Goal: Task Accomplishment & Management: Manage account settings

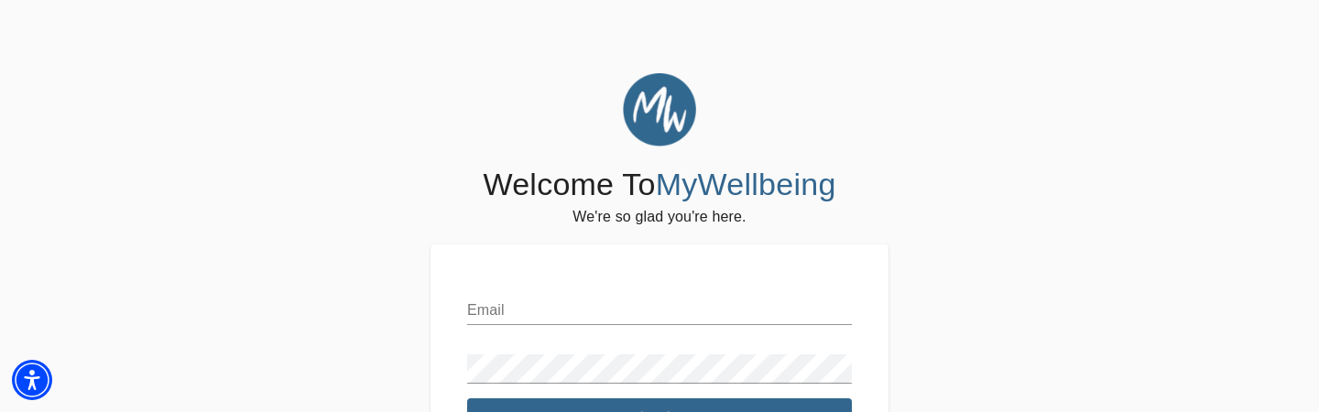
click at [506, 311] on input "text" at bounding box center [659, 310] width 385 height 29
type input "[EMAIL_ADDRESS][DOMAIN_NAME]"
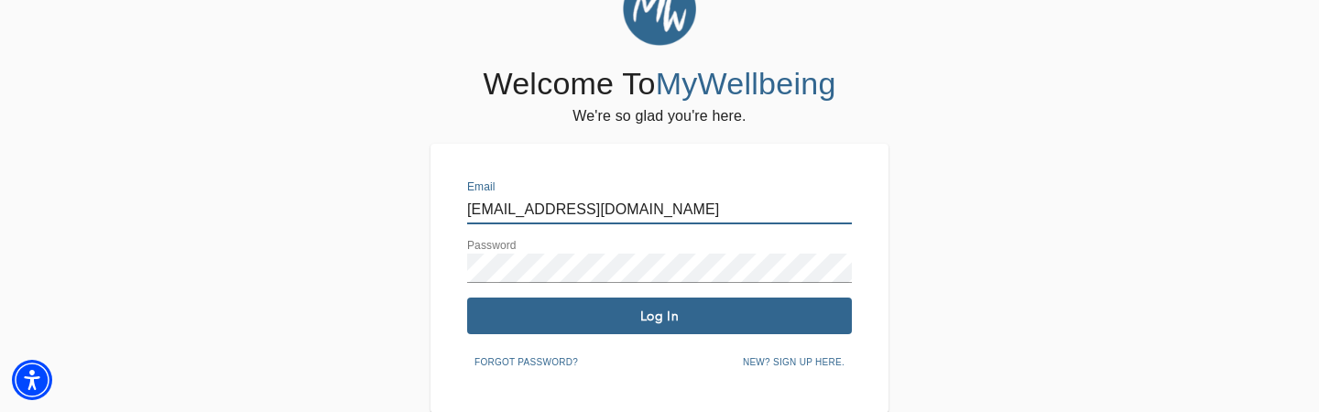
click at [555, 305] on button "Log In" at bounding box center [659, 316] width 385 height 37
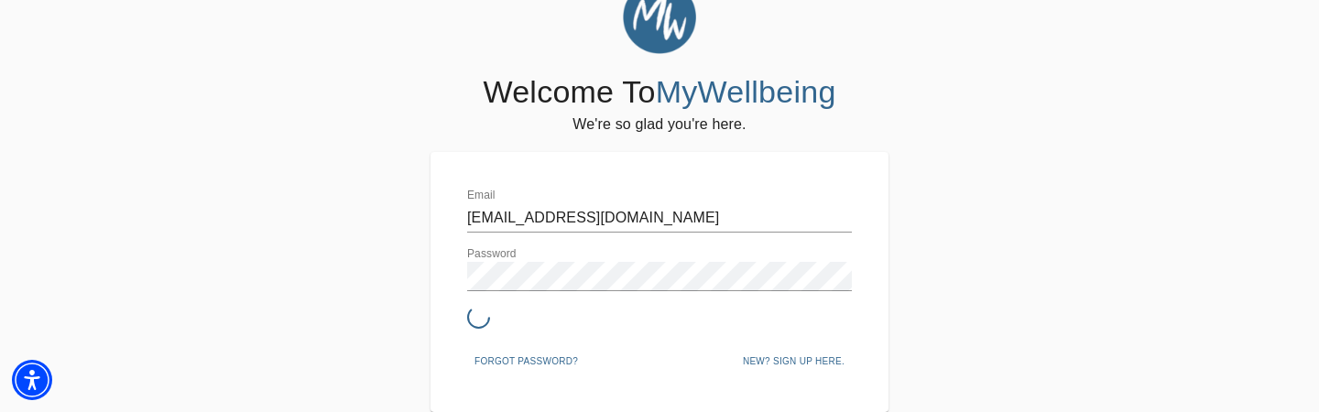
scroll to position [92, 0]
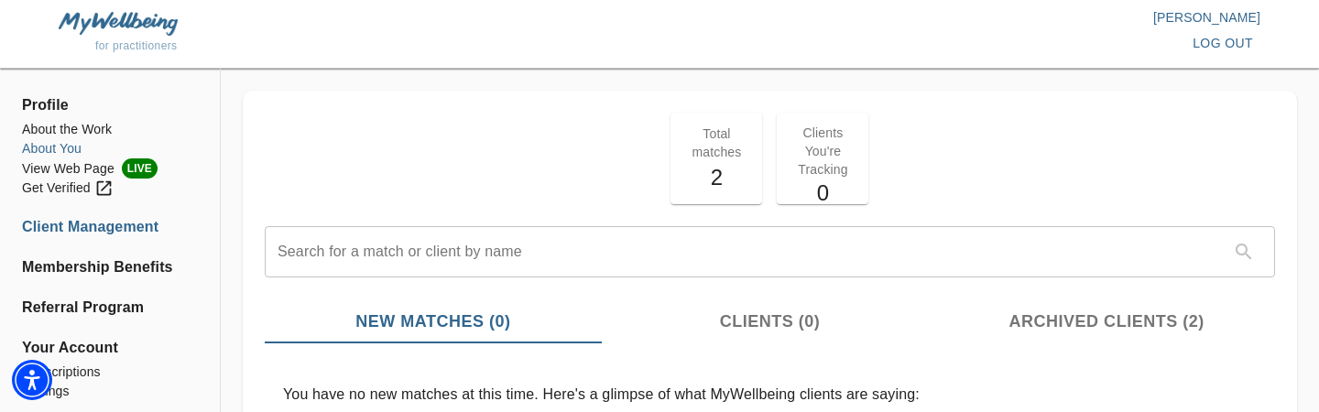
click at [71, 148] on li "About You" at bounding box center [110, 148] width 176 height 19
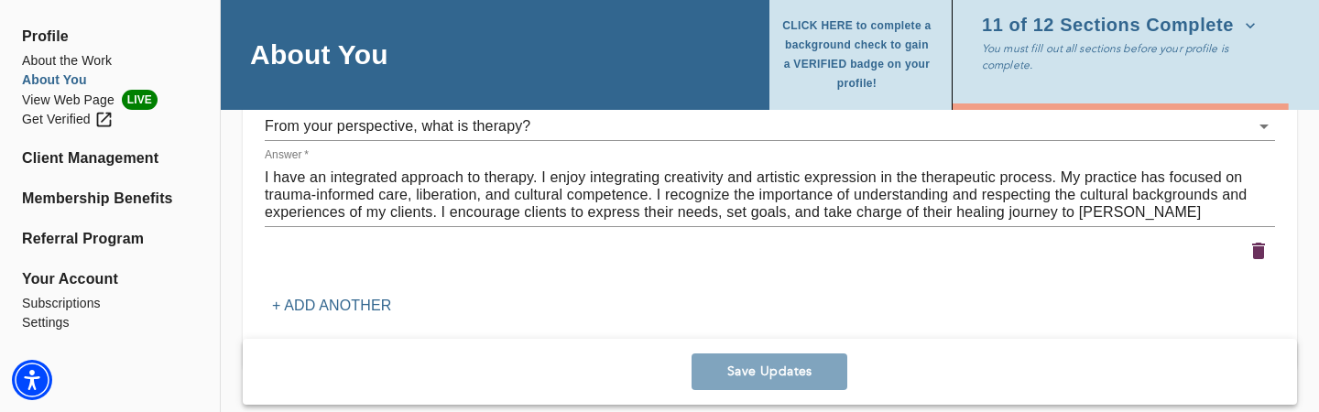
scroll to position [3096, 0]
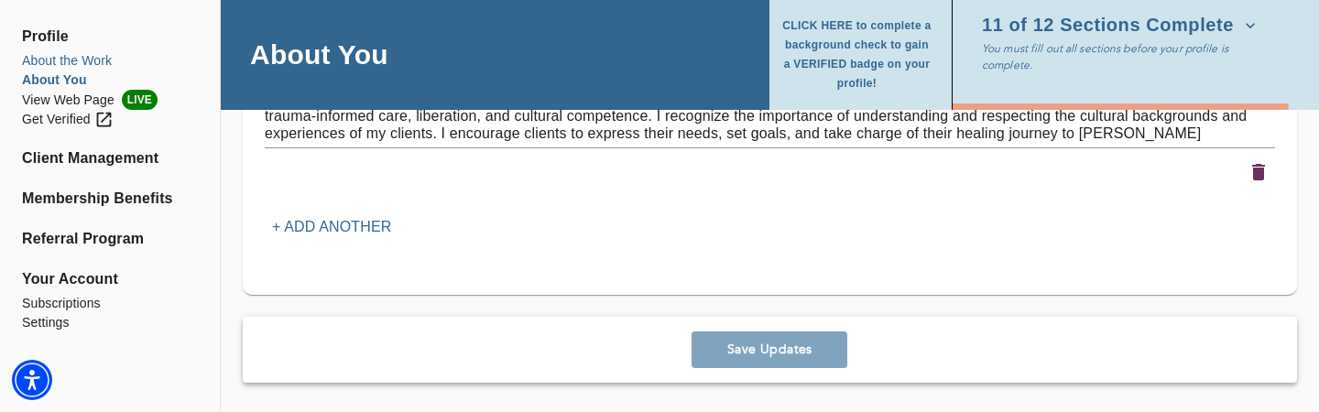
click at [89, 59] on li "About the Work" at bounding box center [110, 60] width 176 height 19
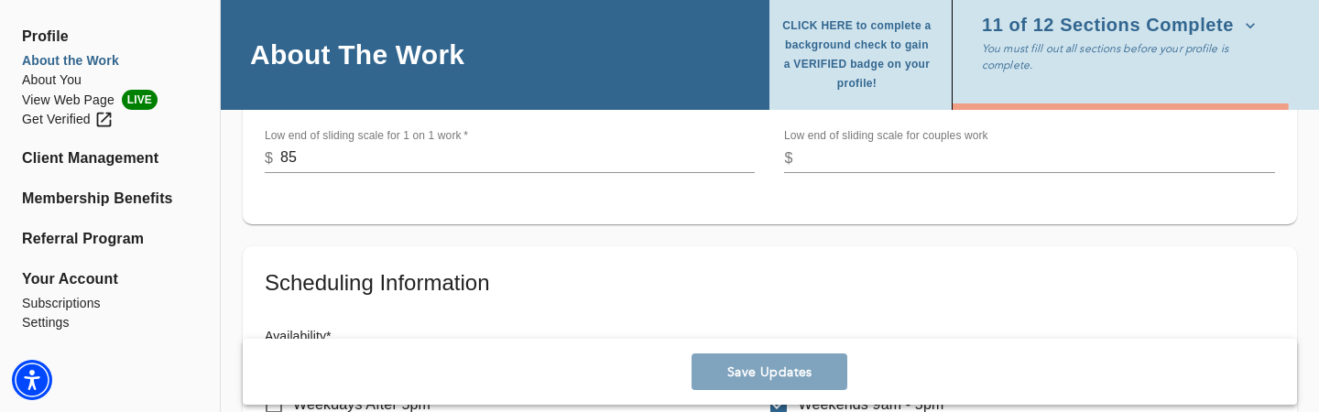
scroll to position [689, 0]
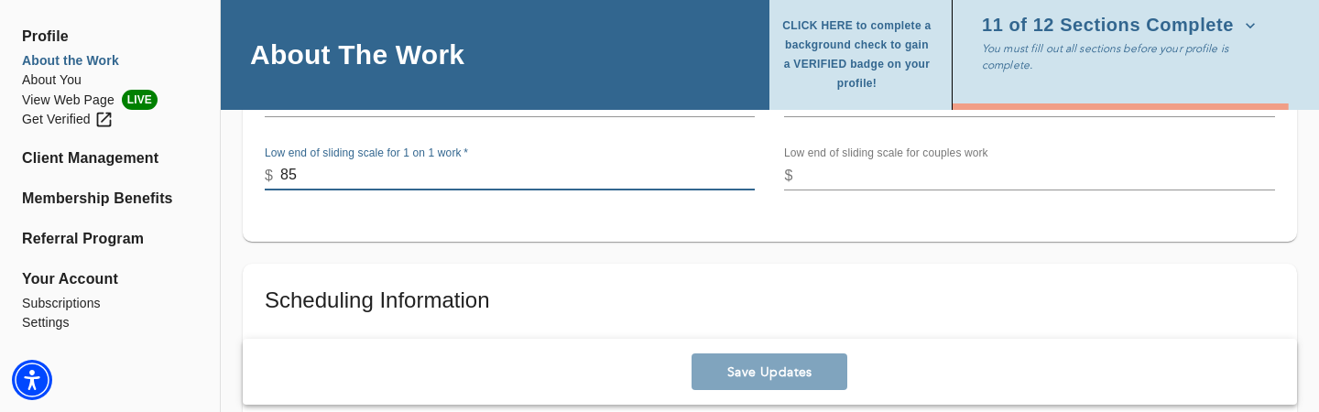
click at [301, 171] on input "85" at bounding box center [517, 175] width 474 height 29
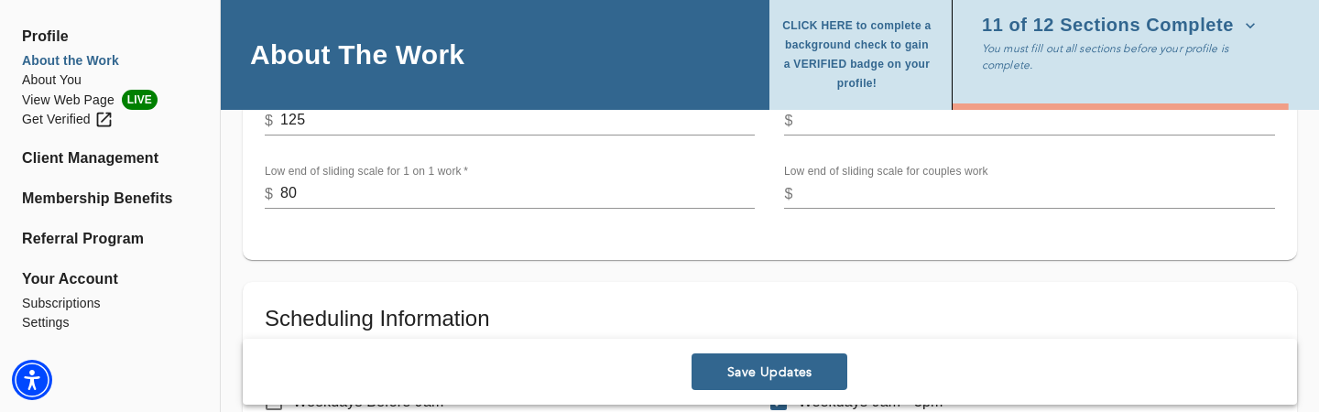
scroll to position [679, 0]
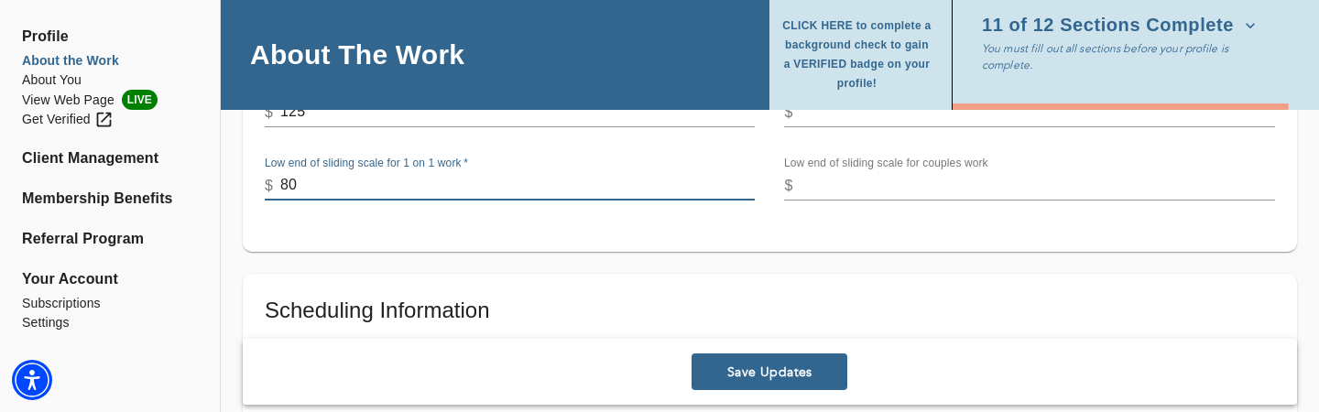
click at [299, 191] on input "80" at bounding box center [517, 185] width 474 height 29
type input "85"
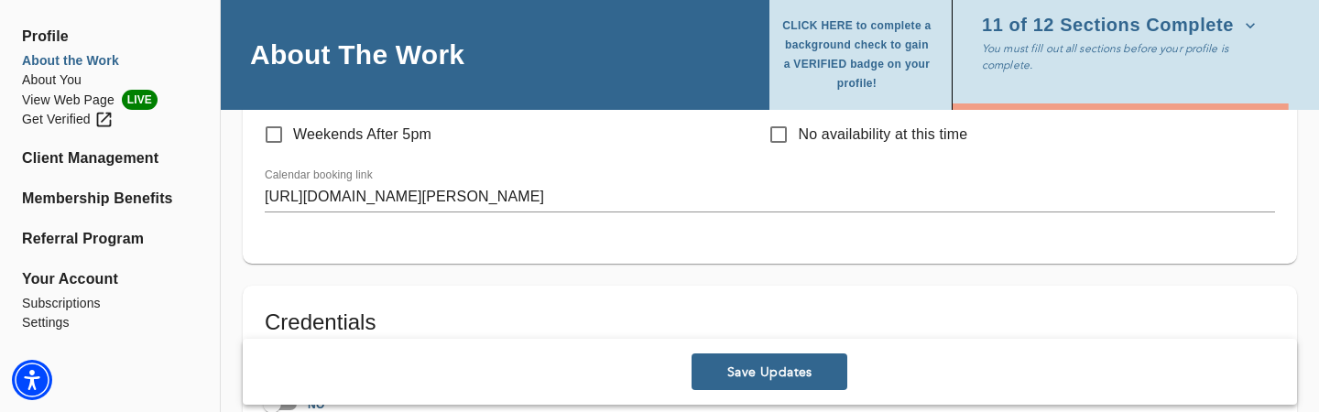
scroll to position [1021, 0]
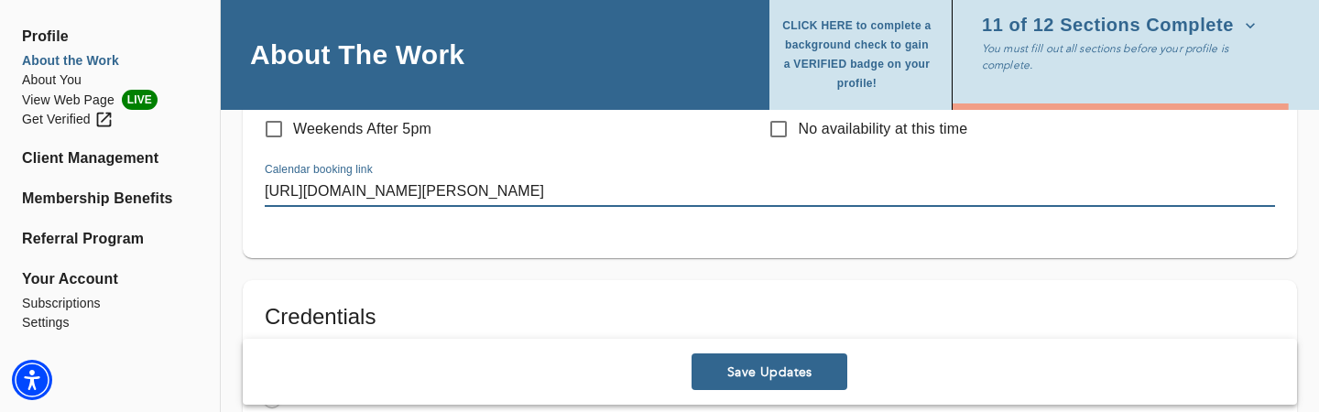
click at [378, 194] on input "[URL][DOMAIN_NAME][PERSON_NAME]" at bounding box center [770, 192] width 1010 height 29
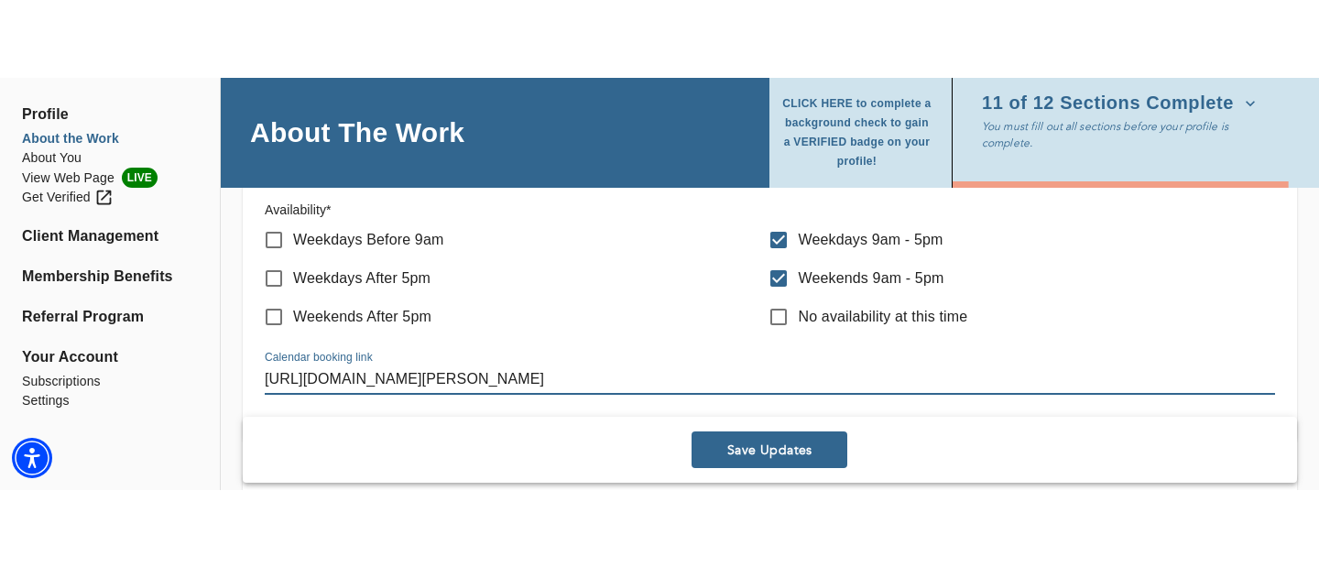
scroll to position [932, 0]
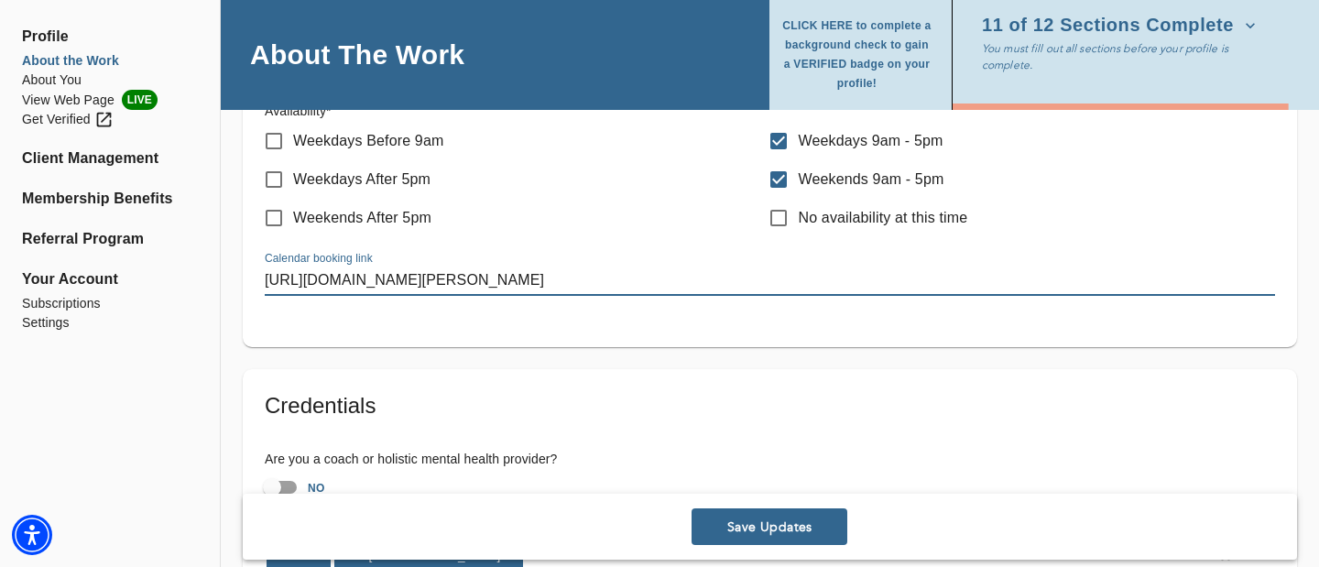
click at [1058, 278] on input "[URL][DOMAIN_NAME][PERSON_NAME]" at bounding box center [770, 280] width 1010 height 29
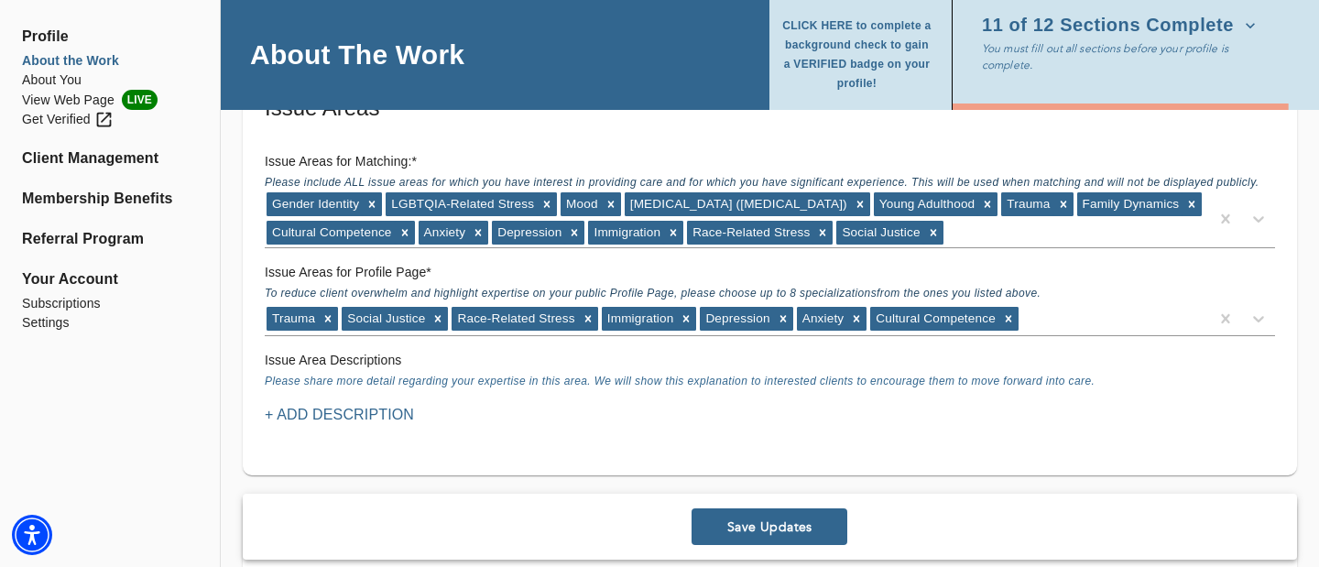
scroll to position [1570, 0]
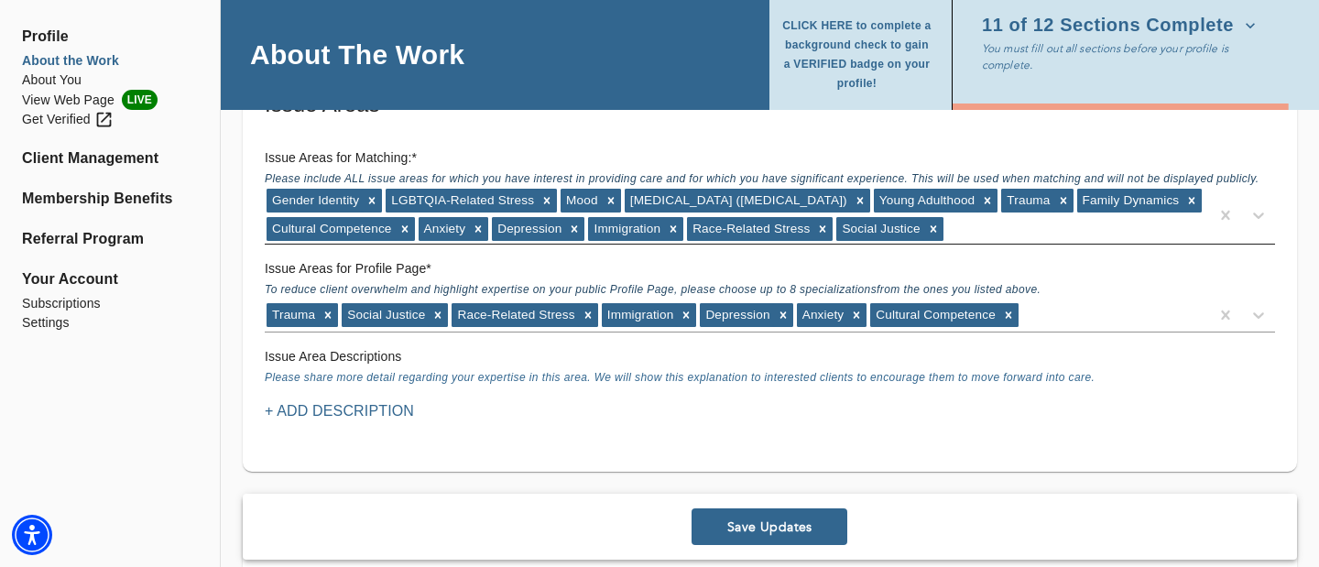
click at [1110, 226] on div "Gender Identity LGBTQIA-Related Stress Mood [MEDICAL_DATA] ([MEDICAL_DATA]) You…" at bounding box center [737, 215] width 944 height 57
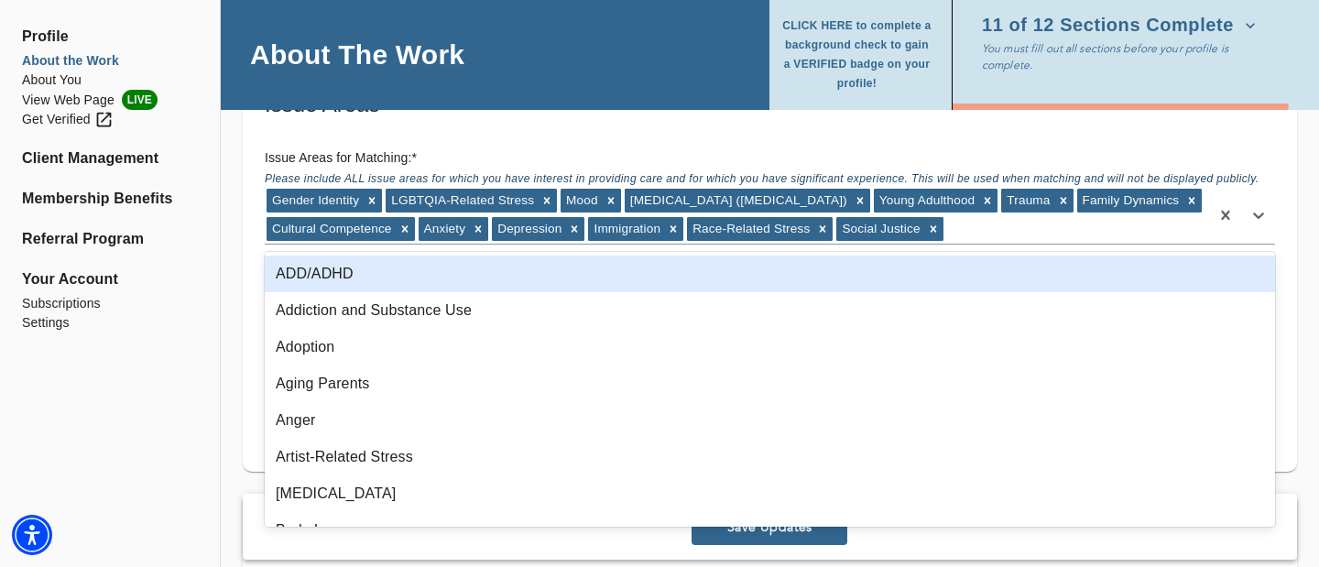
click at [347, 275] on div "ADD/ADHD" at bounding box center [770, 273] width 1010 height 37
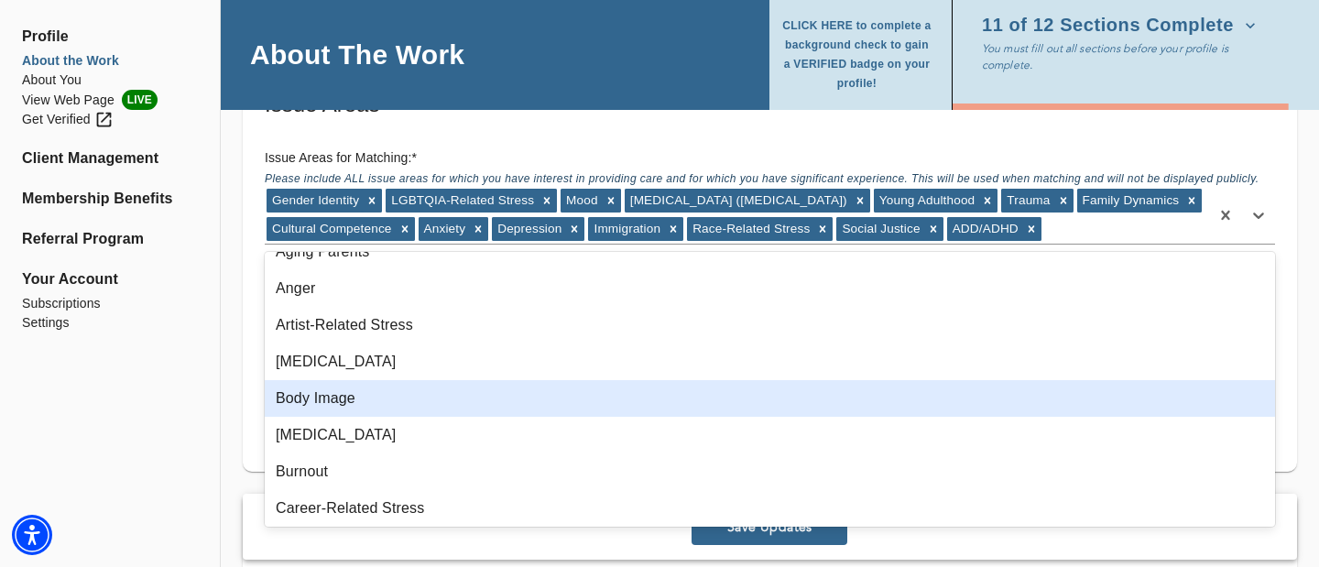
scroll to position [103, 0]
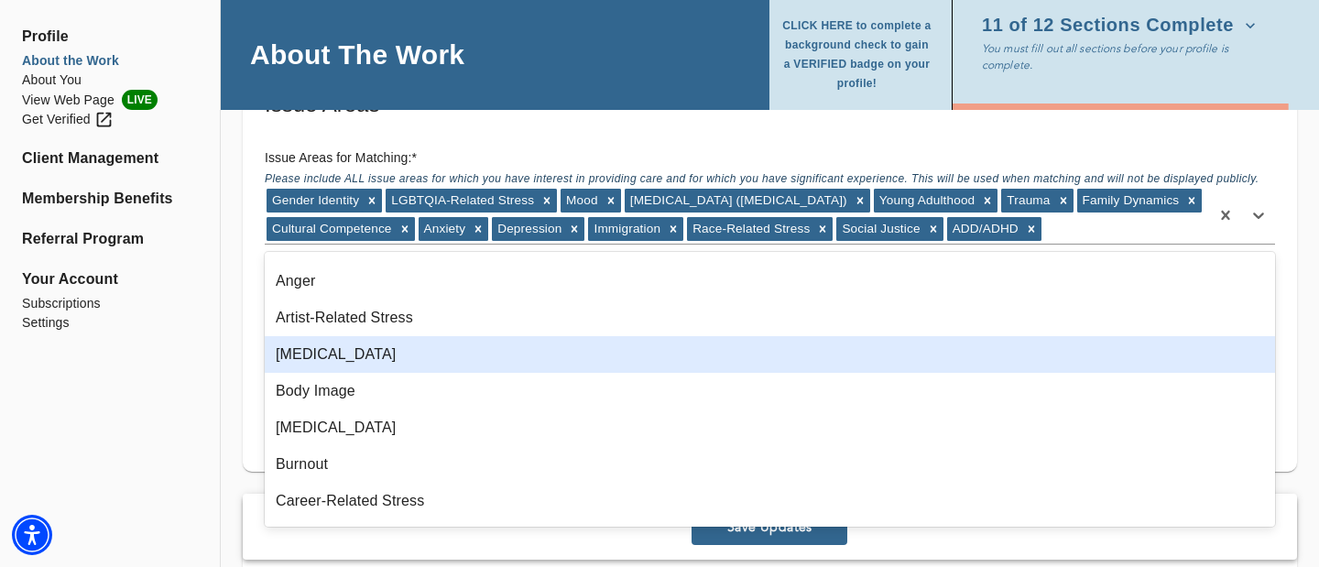
click at [343, 362] on div "[MEDICAL_DATA]" at bounding box center [770, 354] width 1010 height 37
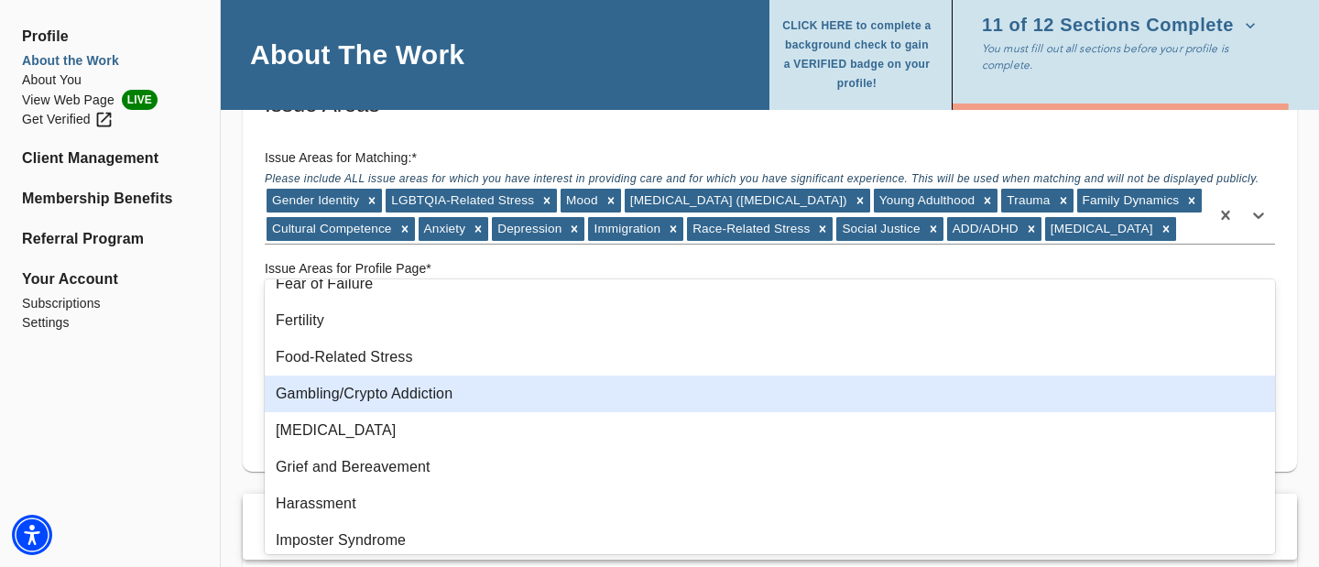
scroll to position [753, 0]
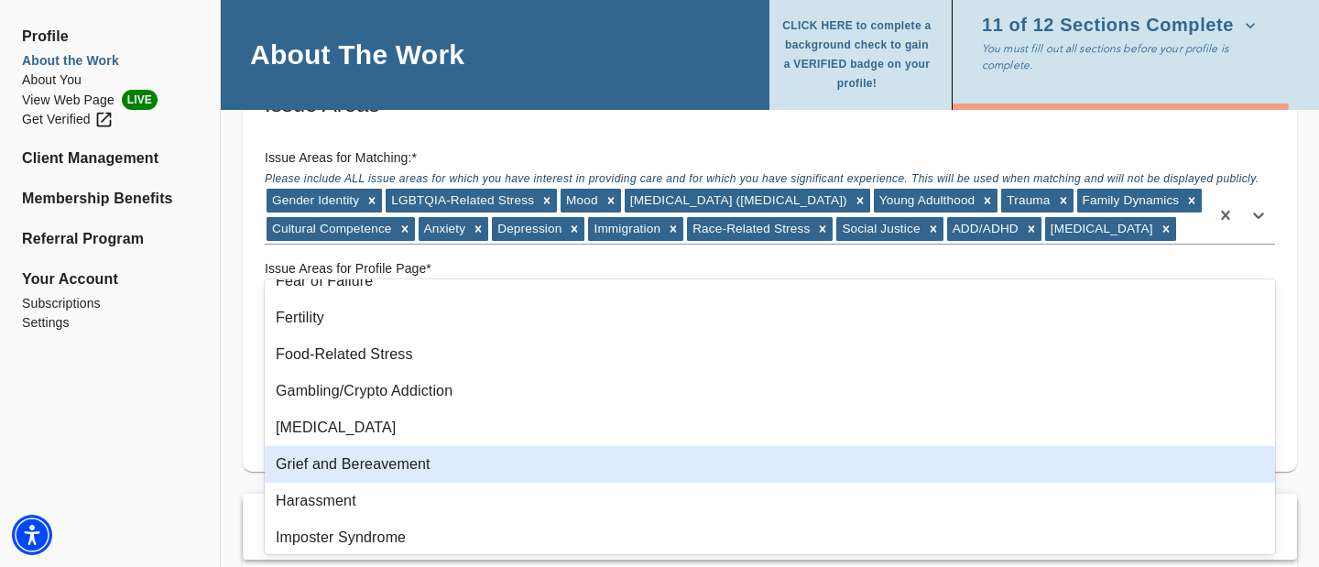
click at [317, 411] on div "Grief and Bereavement" at bounding box center [770, 464] width 1010 height 37
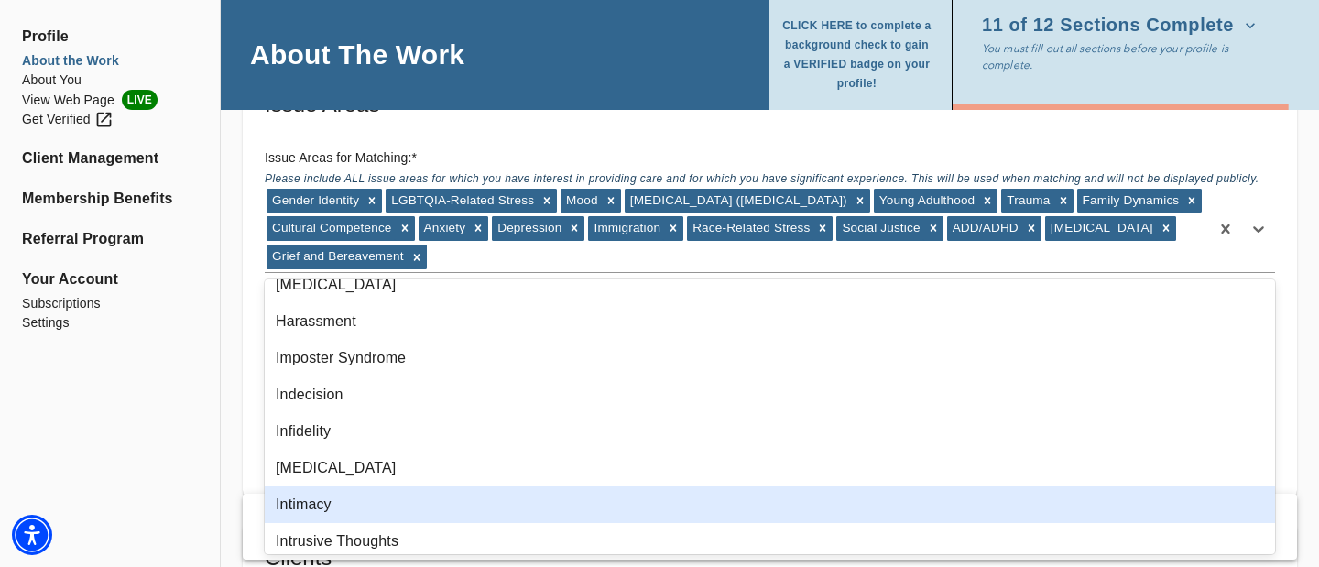
scroll to position [868, 0]
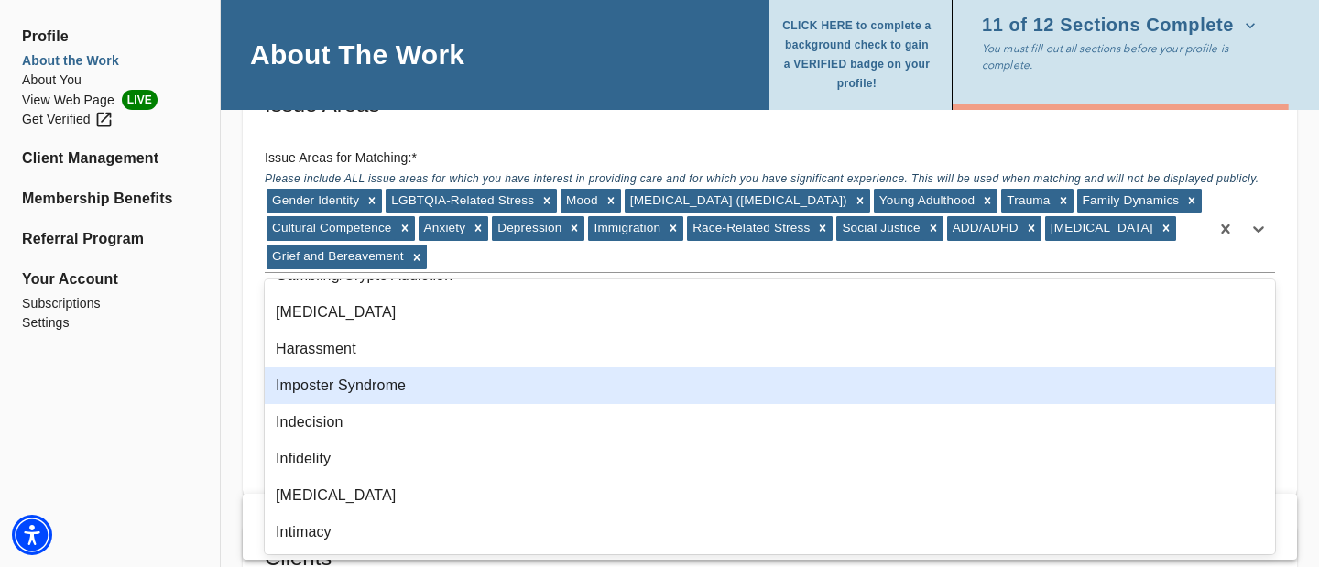
click at [353, 385] on div "Imposter Syndrome" at bounding box center [770, 385] width 1010 height 37
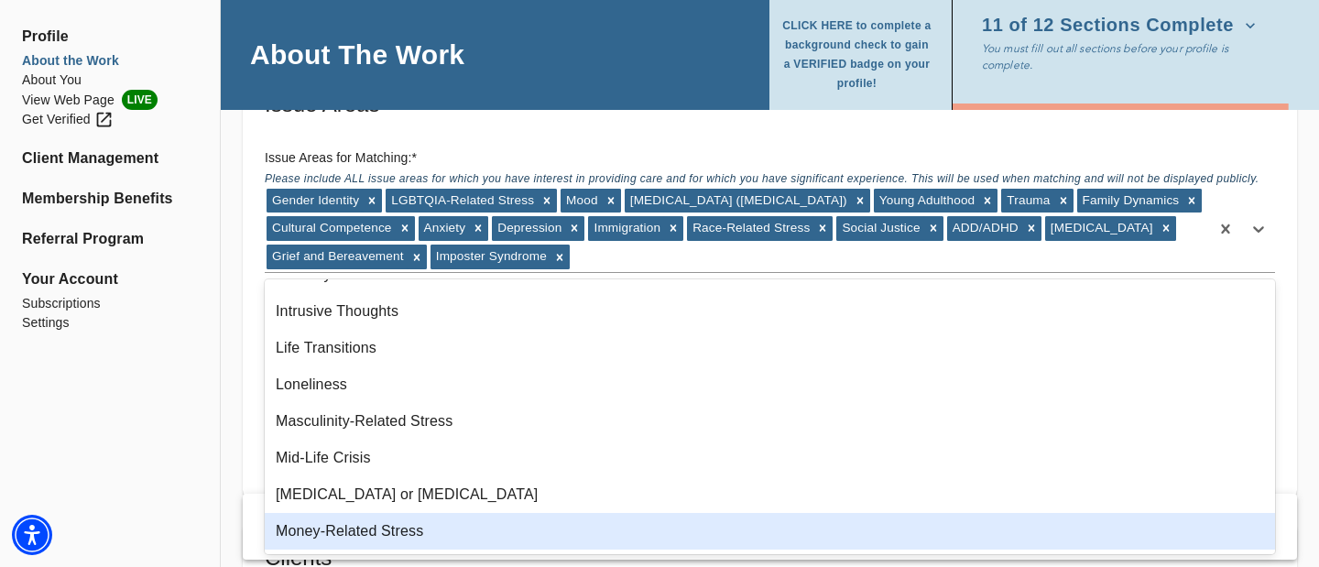
scroll to position [1083, 0]
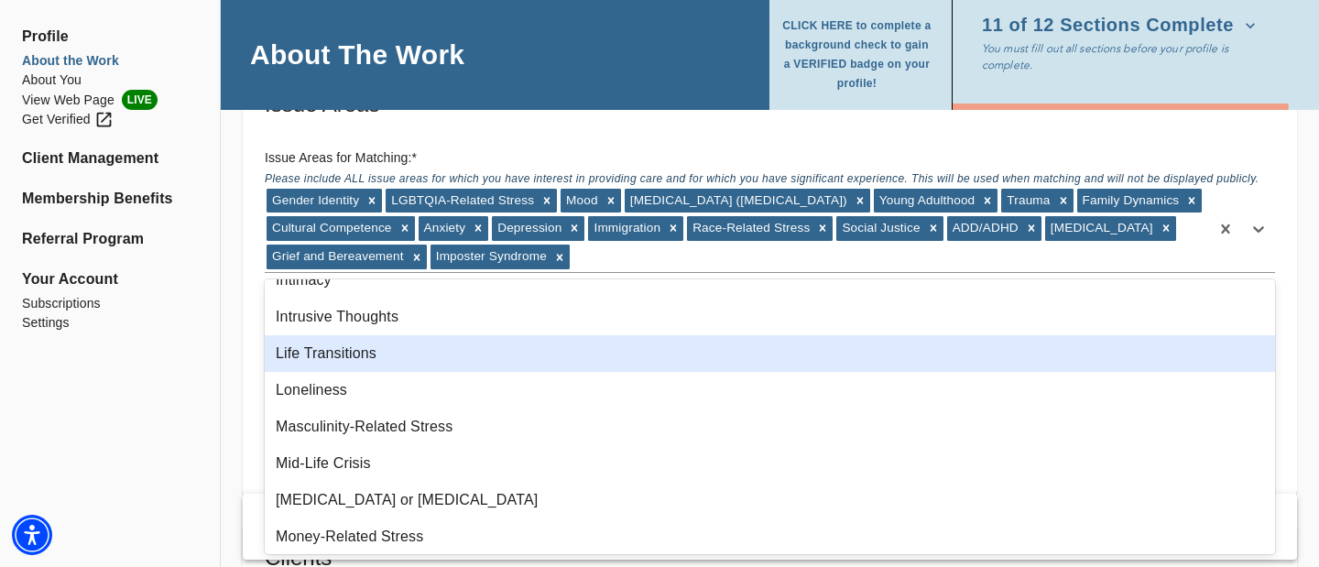
click at [342, 366] on div "Life Transitions" at bounding box center [770, 353] width 1010 height 37
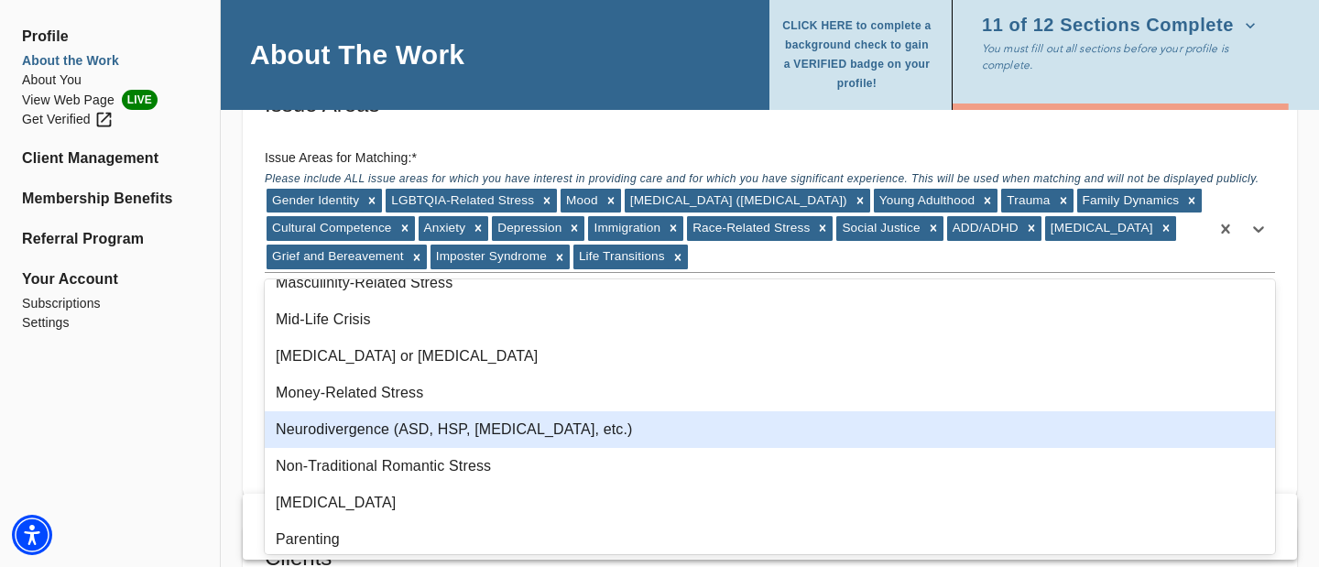
scroll to position [1201, 0]
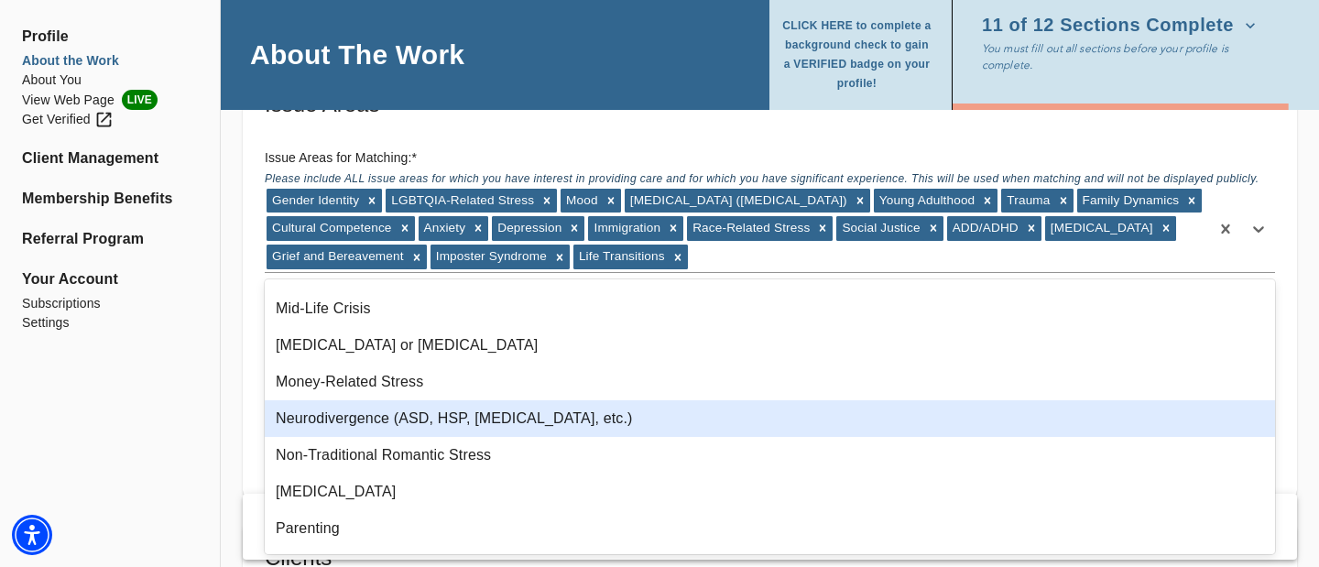
click at [327, 411] on div "Neurodivergence (ASD, HSP, [MEDICAL_DATA], etc.)" at bounding box center [770, 418] width 1010 height 37
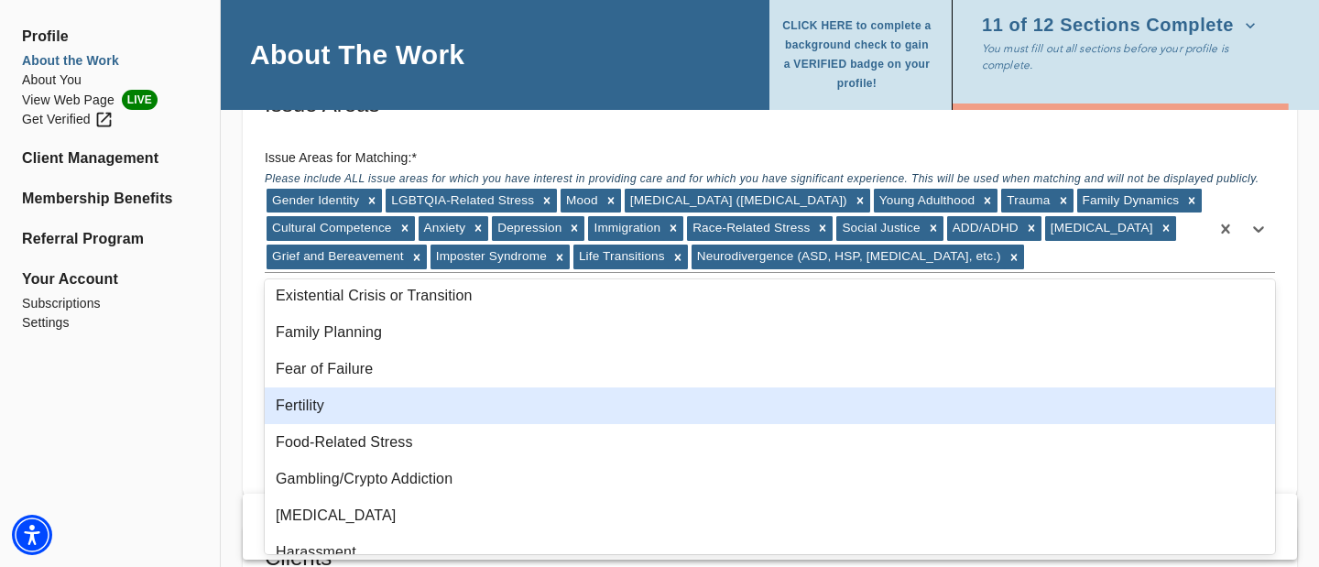
scroll to position [672, 0]
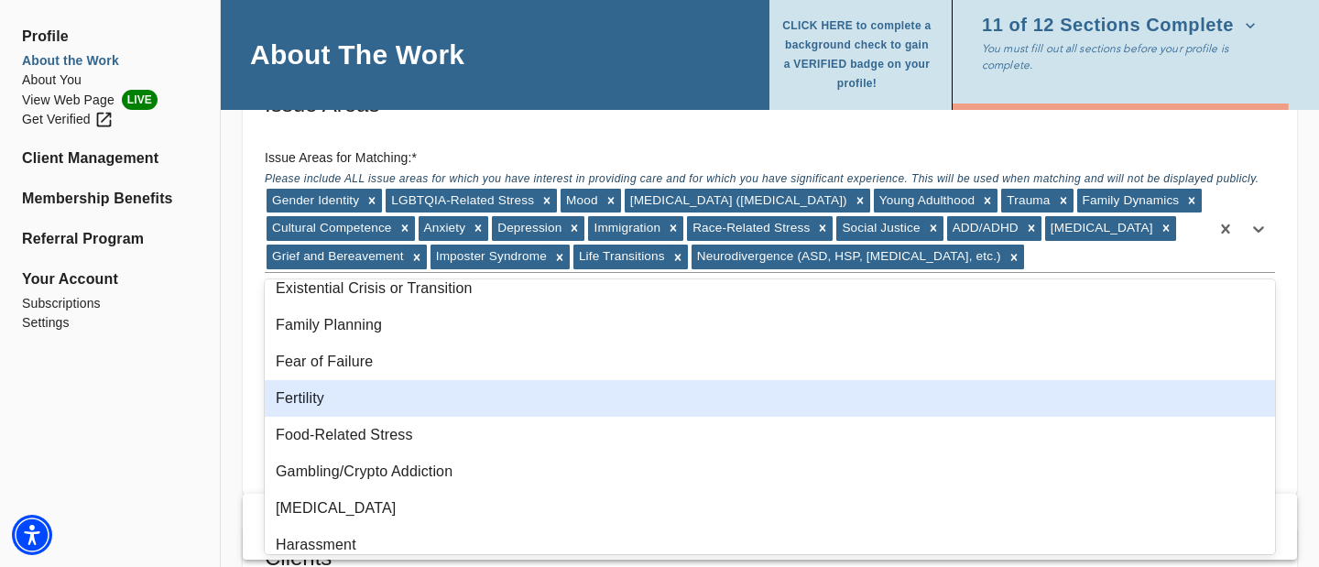
click at [334, 411] on div "Fertility" at bounding box center [770, 398] width 1010 height 37
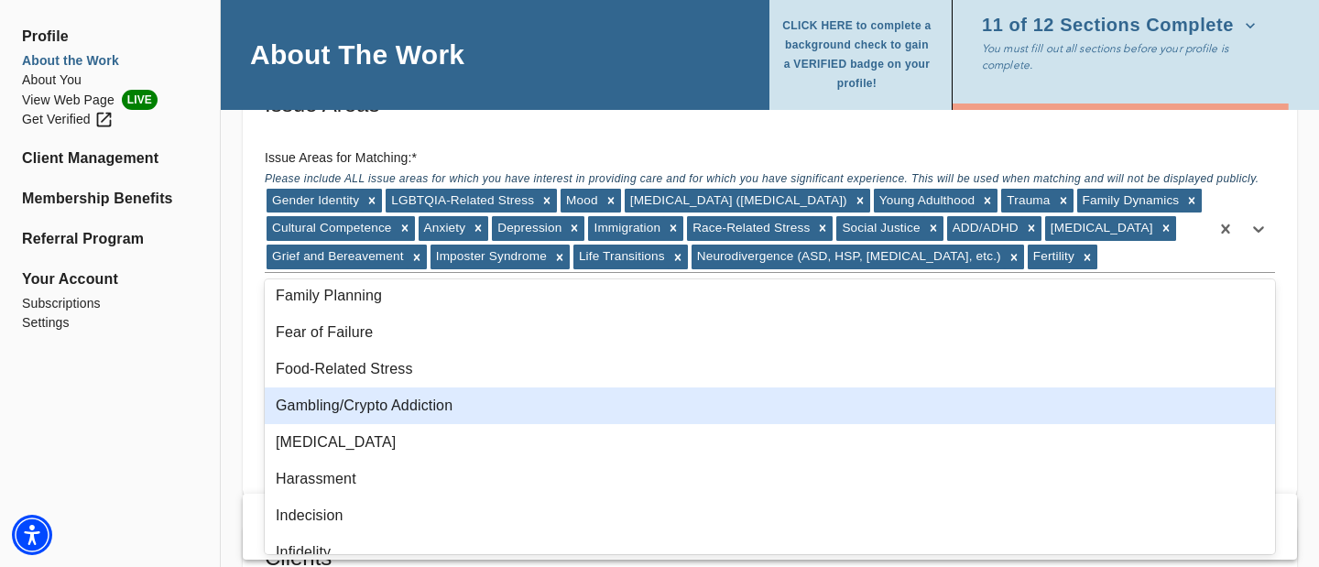
scroll to position [722, 0]
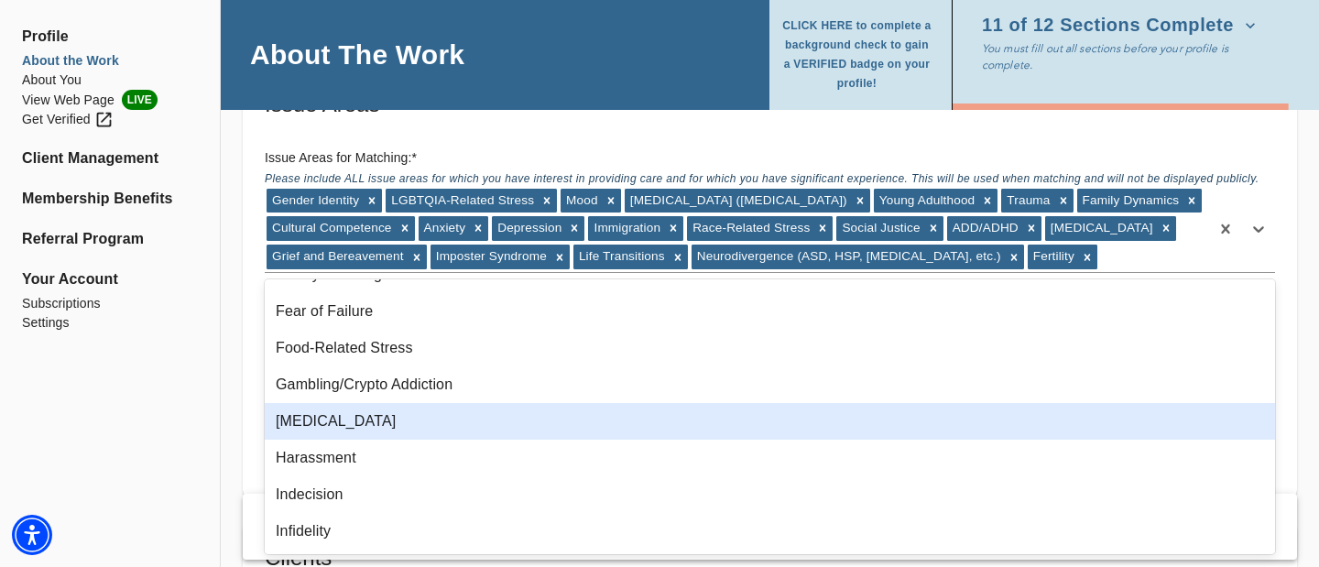
click at [350, 411] on div "[MEDICAL_DATA]" at bounding box center [770, 421] width 1010 height 37
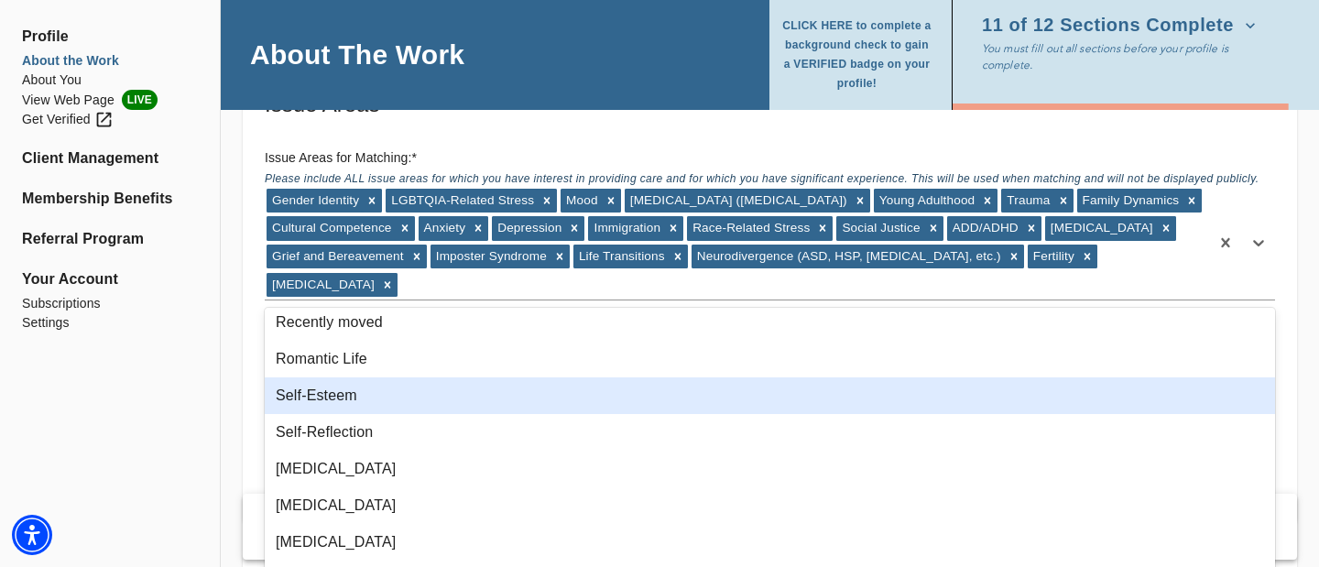
scroll to position [1783, 0]
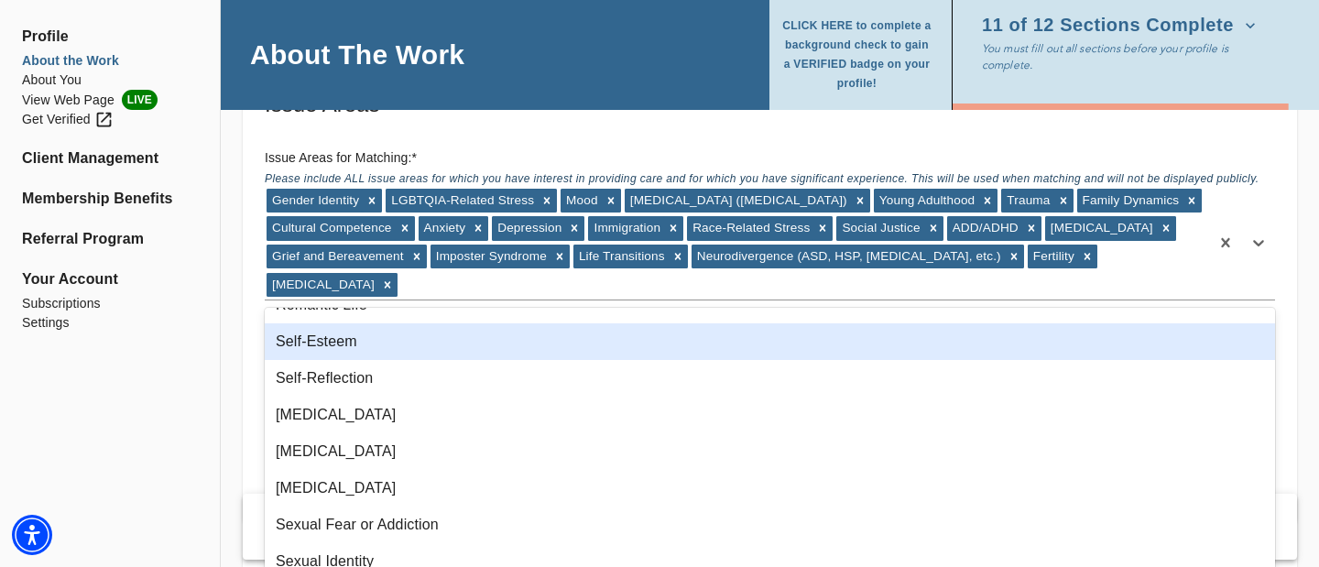
click at [345, 344] on div "Self-Esteem" at bounding box center [770, 341] width 1010 height 37
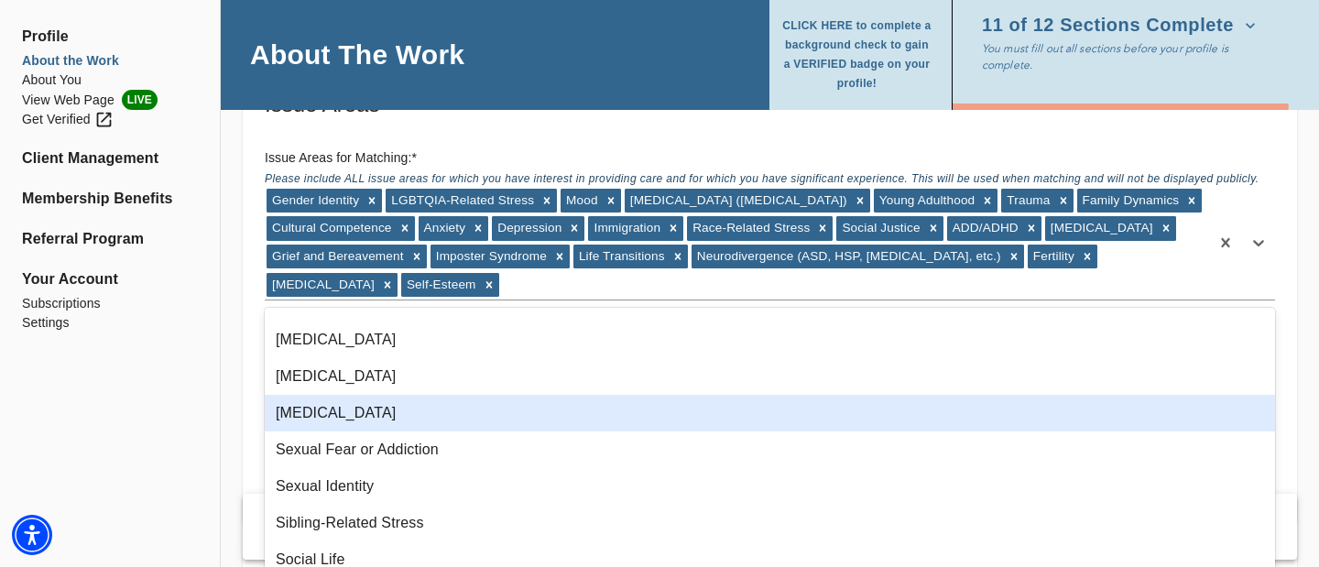
scroll to position [1822, 0]
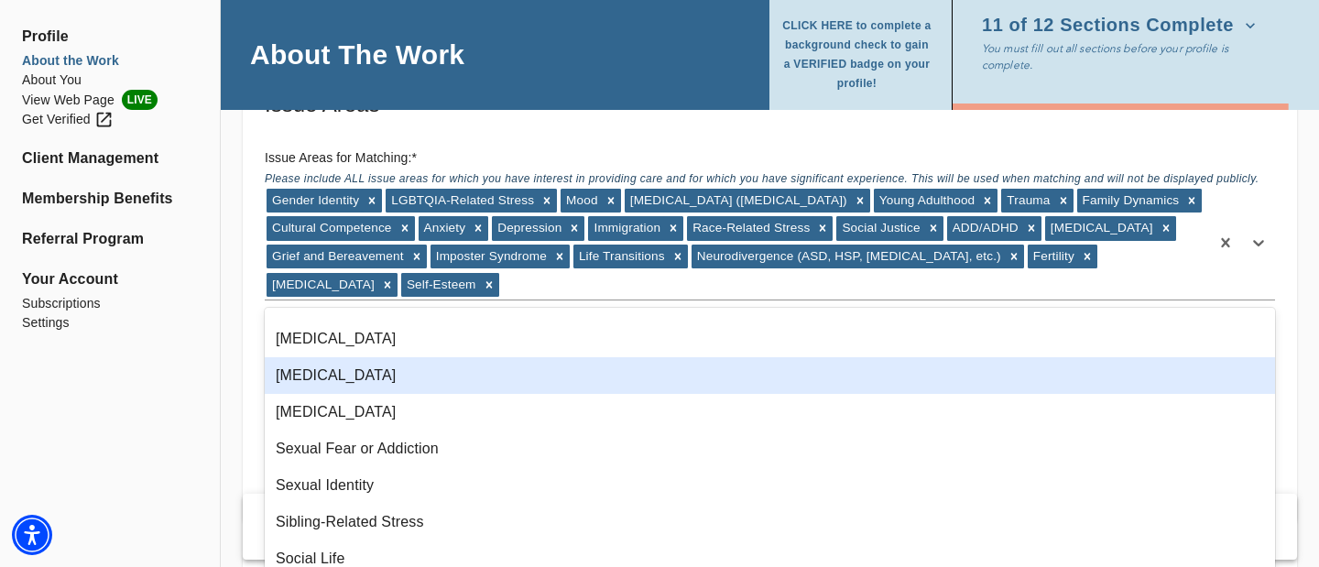
click at [353, 384] on div "[MEDICAL_DATA]" at bounding box center [770, 375] width 1010 height 37
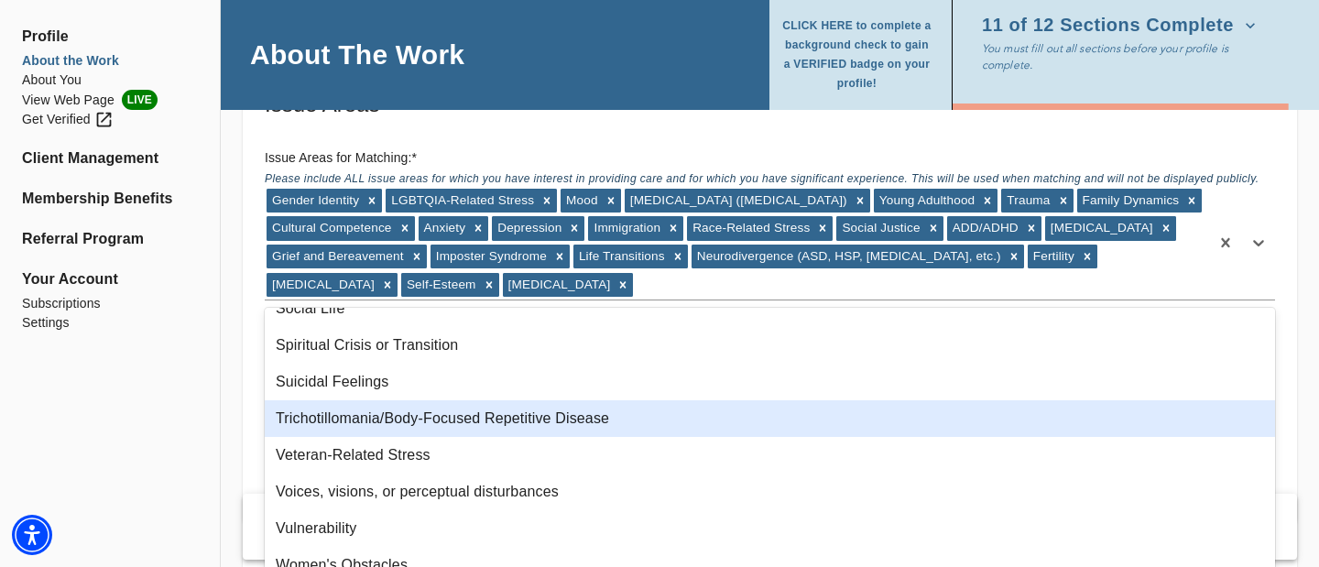
scroll to position [2040, 0]
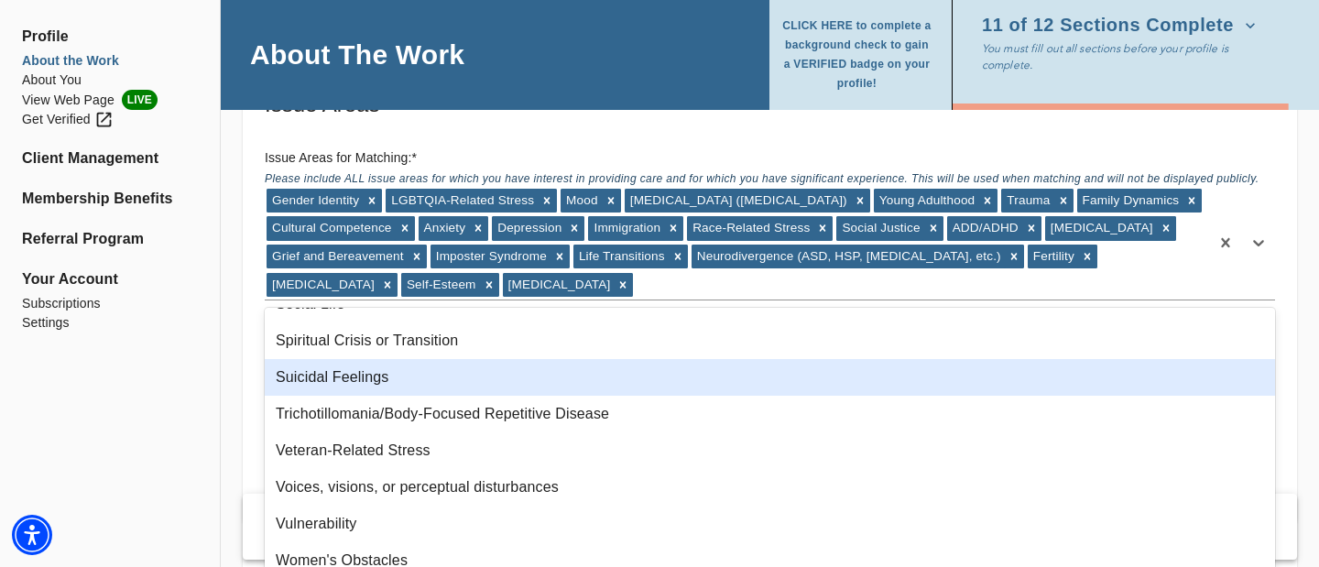
click at [360, 383] on div "Suicidal Feelings" at bounding box center [770, 377] width 1010 height 37
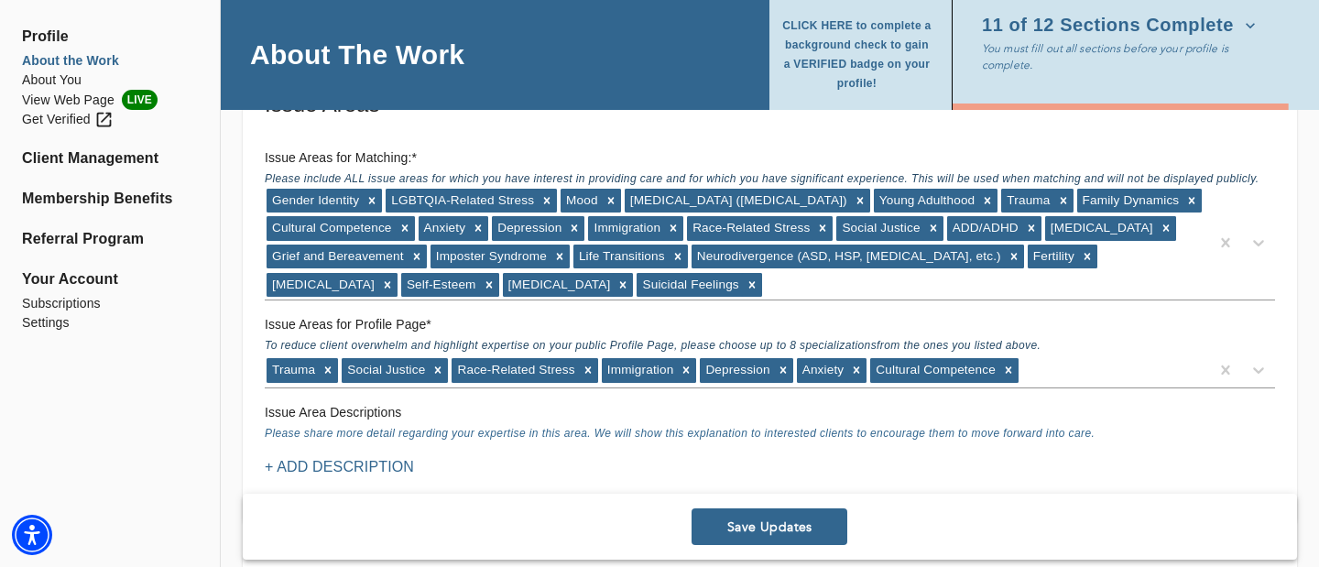
click at [245, 411] on div "Issue Areas Issue Areas for Matching: * Please include ALL issue areas for whic…" at bounding box center [770, 298] width 1054 height 460
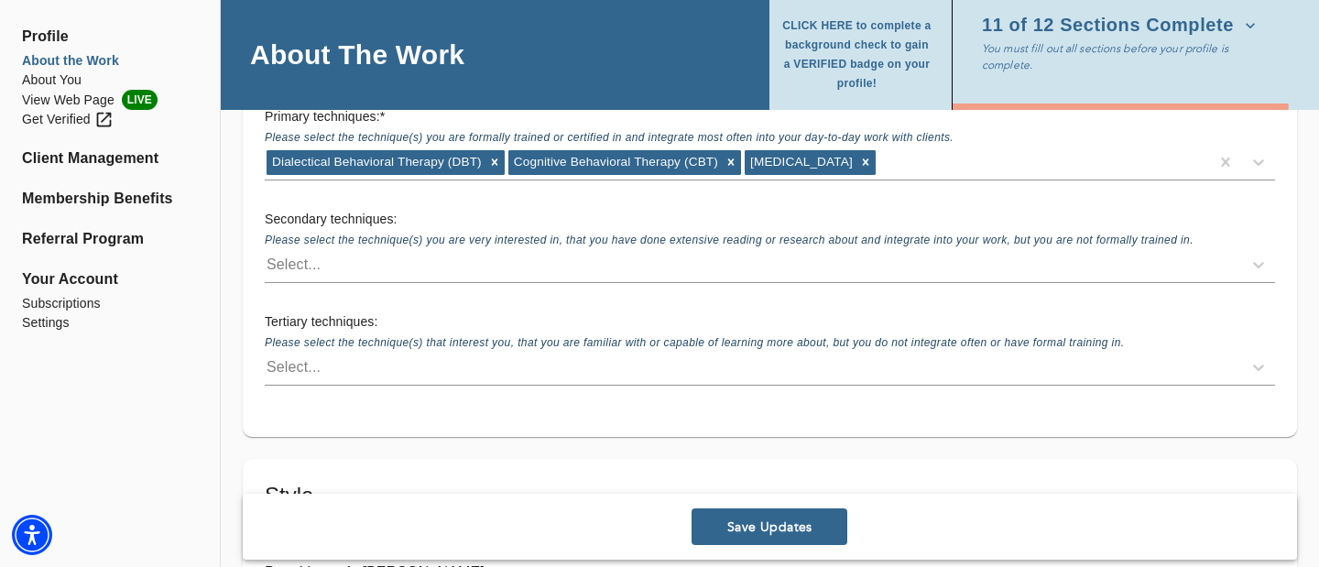
scroll to position [2603, 0]
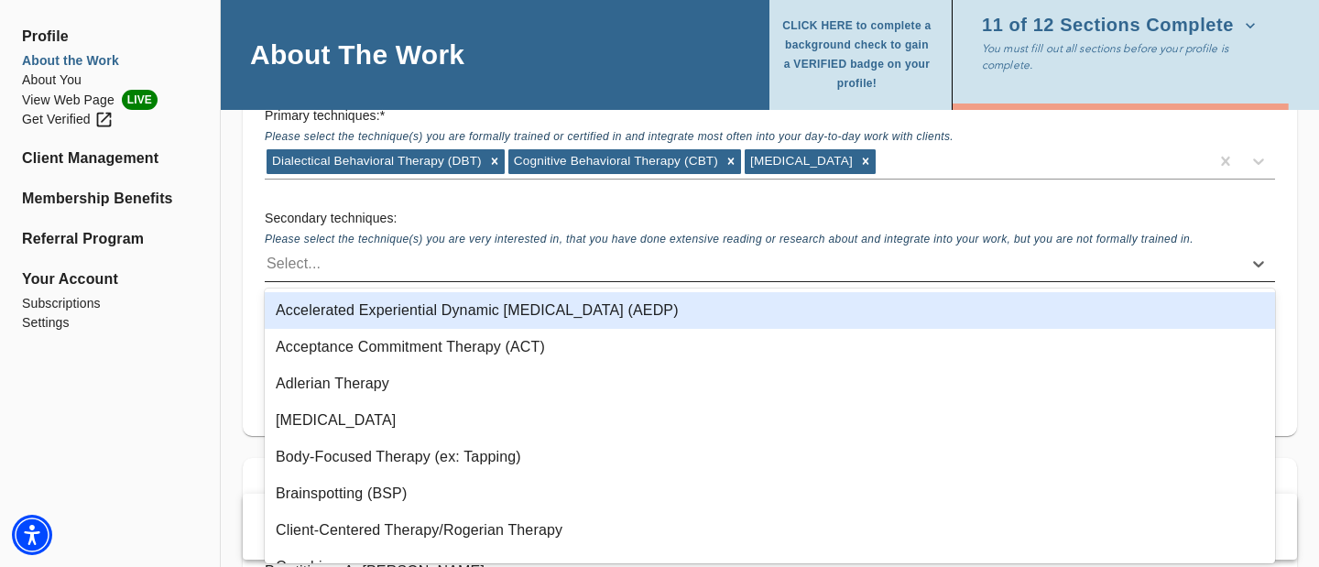
click at [330, 260] on div "Select..." at bounding box center [753, 263] width 977 height 29
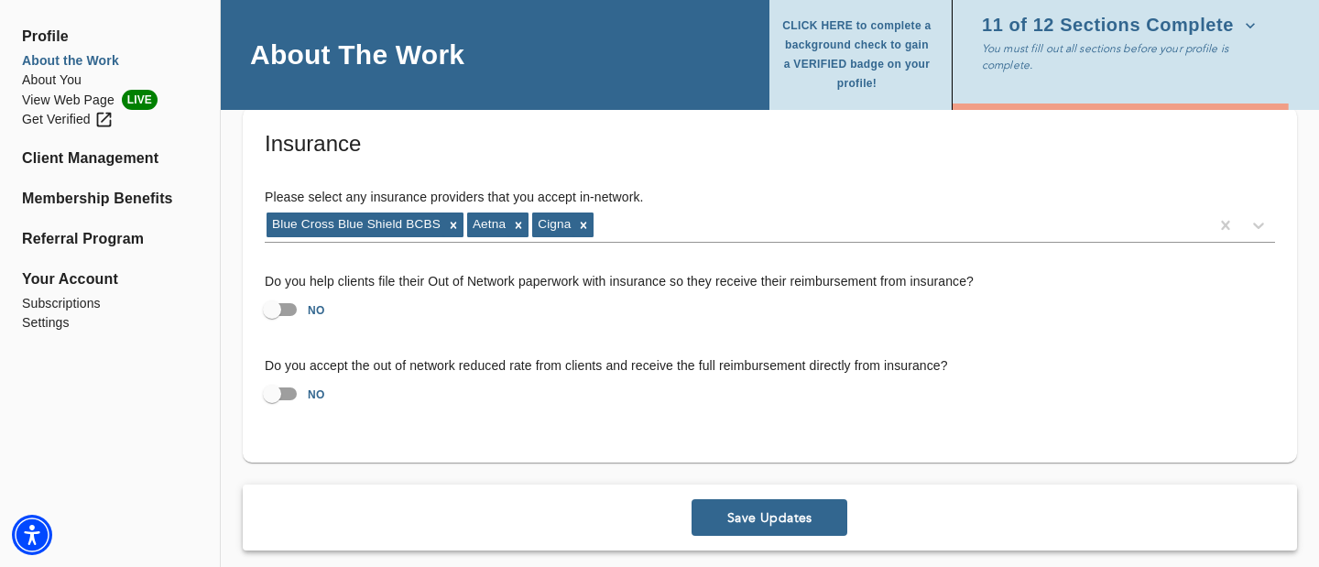
scroll to position [3587, 0]
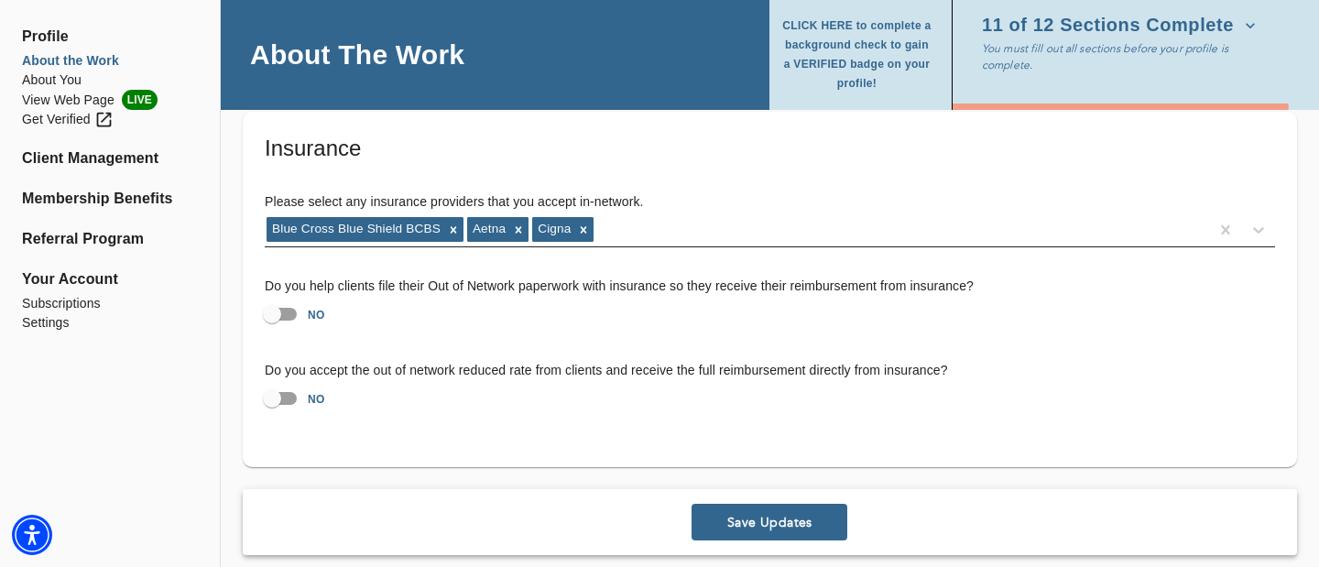
click at [633, 230] on div "Blue Cross Blue Shield BCBS Aetna Cigna" at bounding box center [737, 229] width 944 height 29
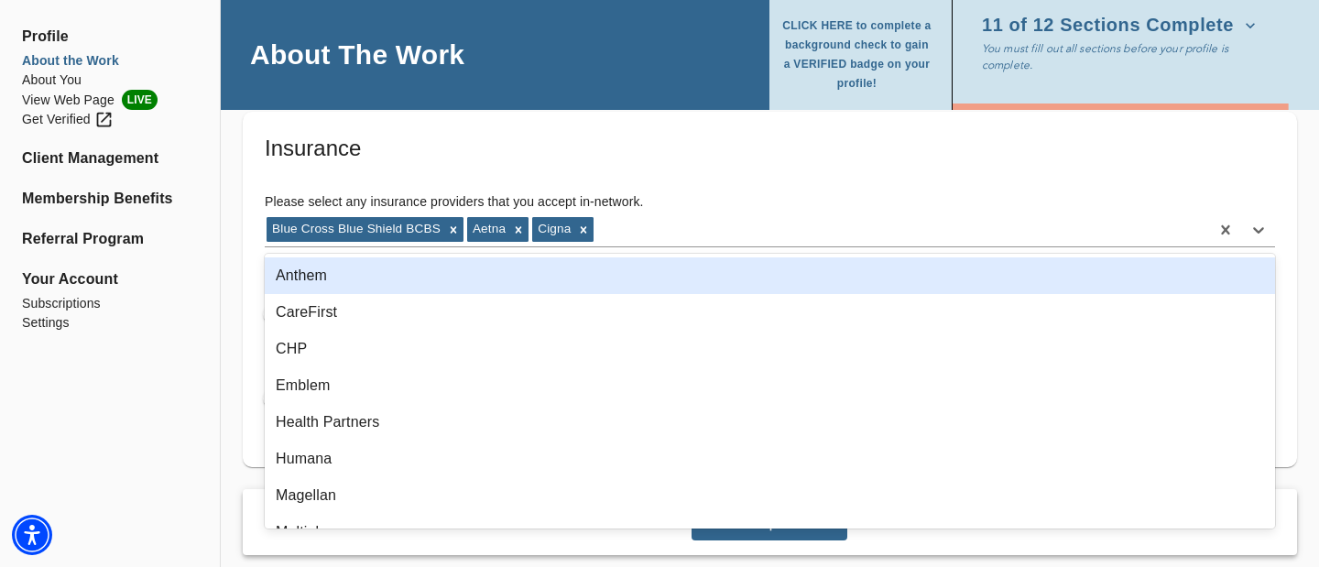
click at [309, 266] on div "Anthem" at bounding box center [770, 275] width 1010 height 37
click at [305, 274] on div "CareFirst" at bounding box center [770, 275] width 1010 height 37
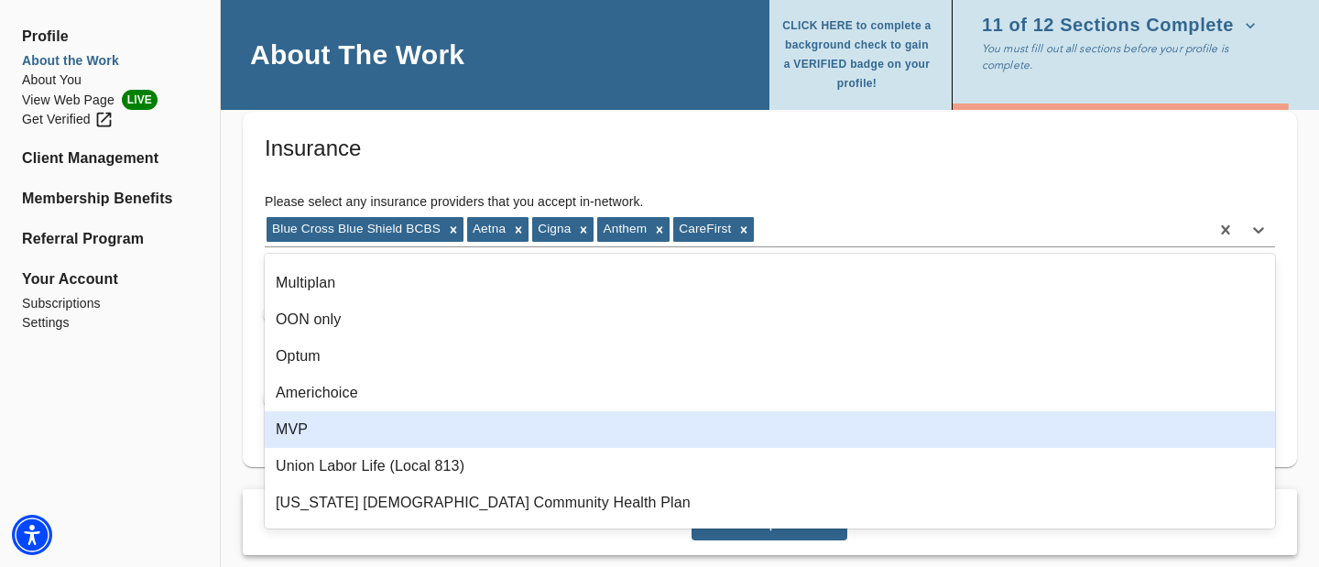
scroll to position [179, 0]
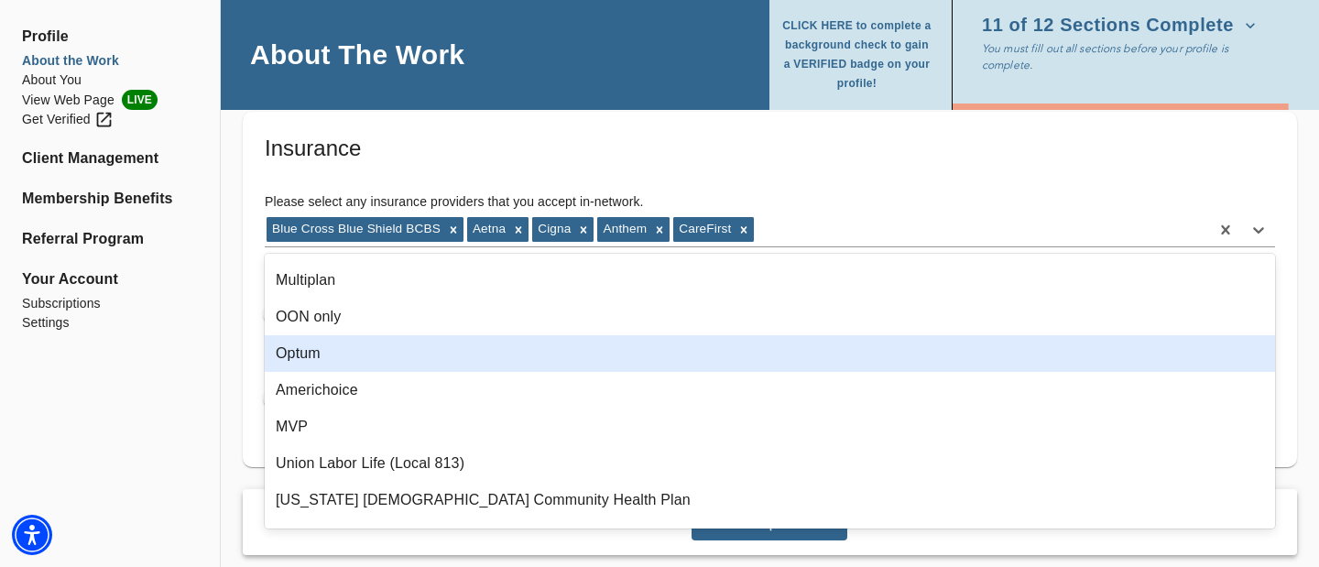
click at [310, 359] on div "Optum" at bounding box center [770, 353] width 1010 height 37
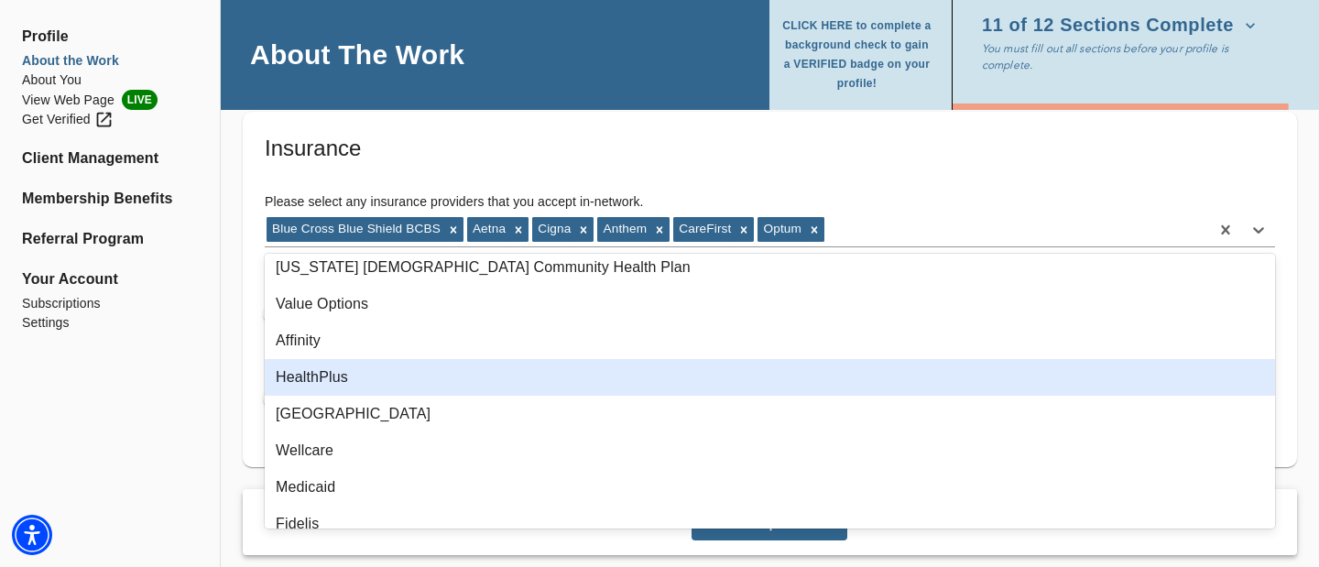
scroll to position [378, 0]
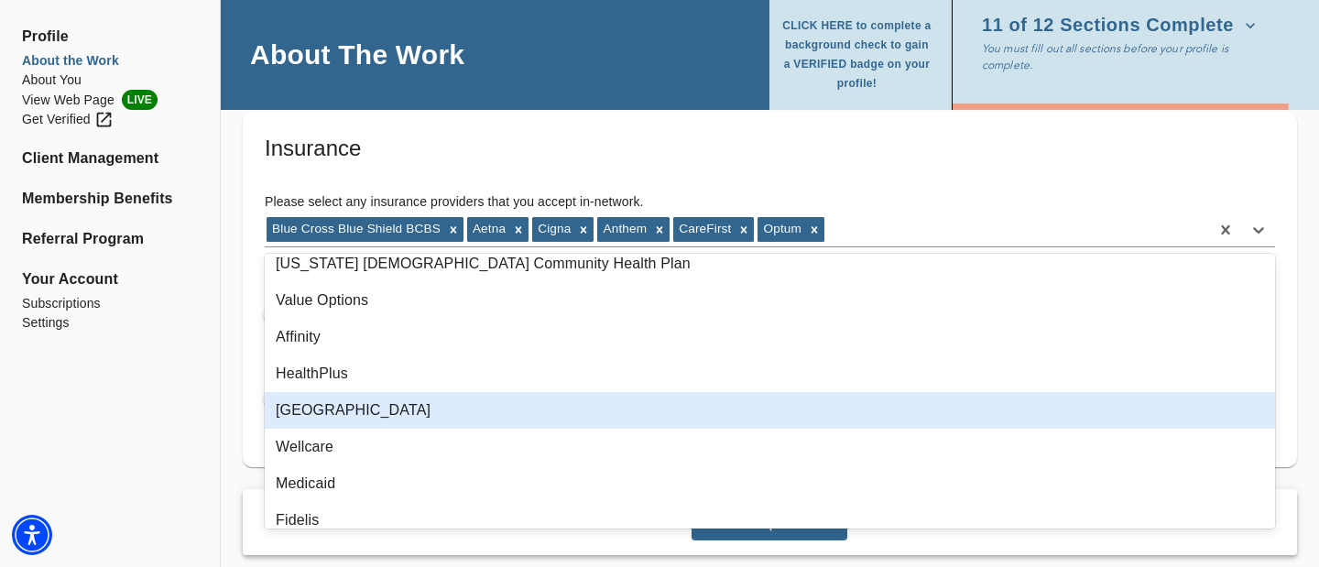
click at [311, 411] on div "[GEOGRAPHIC_DATA]" at bounding box center [770, 410] width 1010 height 37
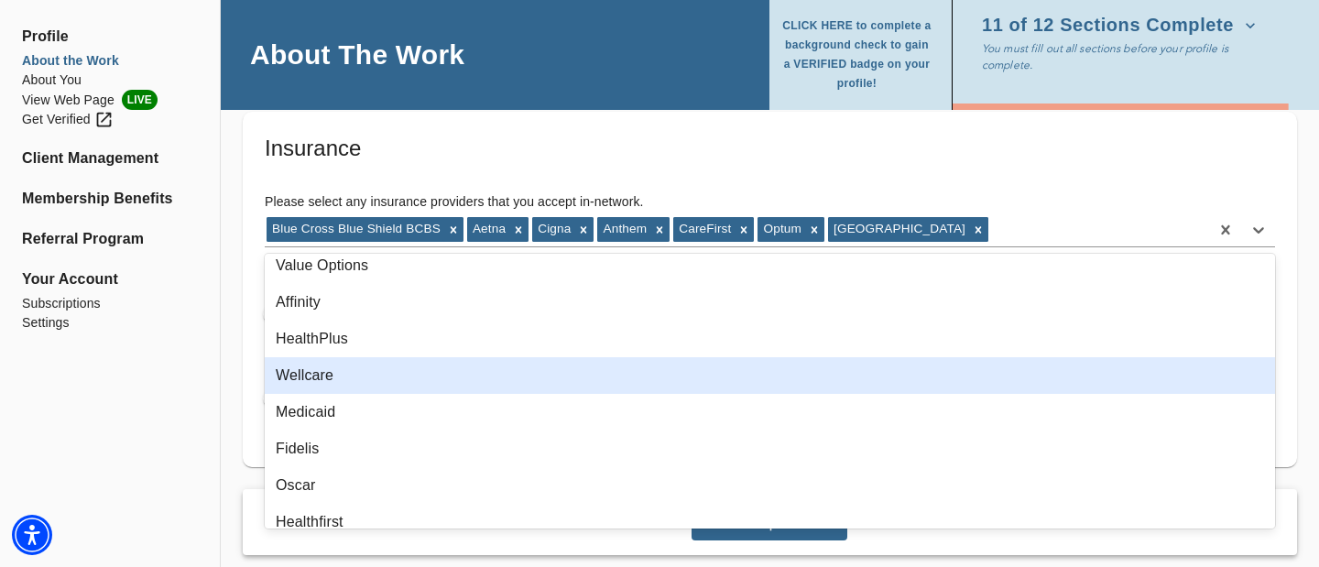
scroll to position [416, 0]
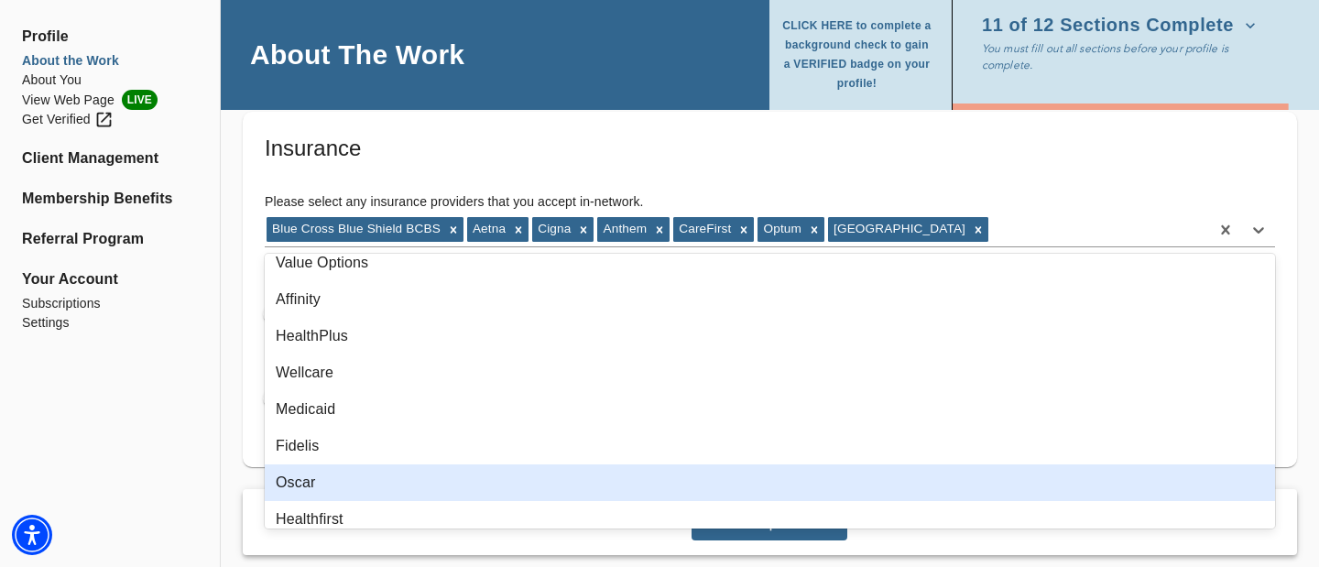
click at [318, 411] on div "Oscar" at bounding box center [770, 482] width 1010 height 37
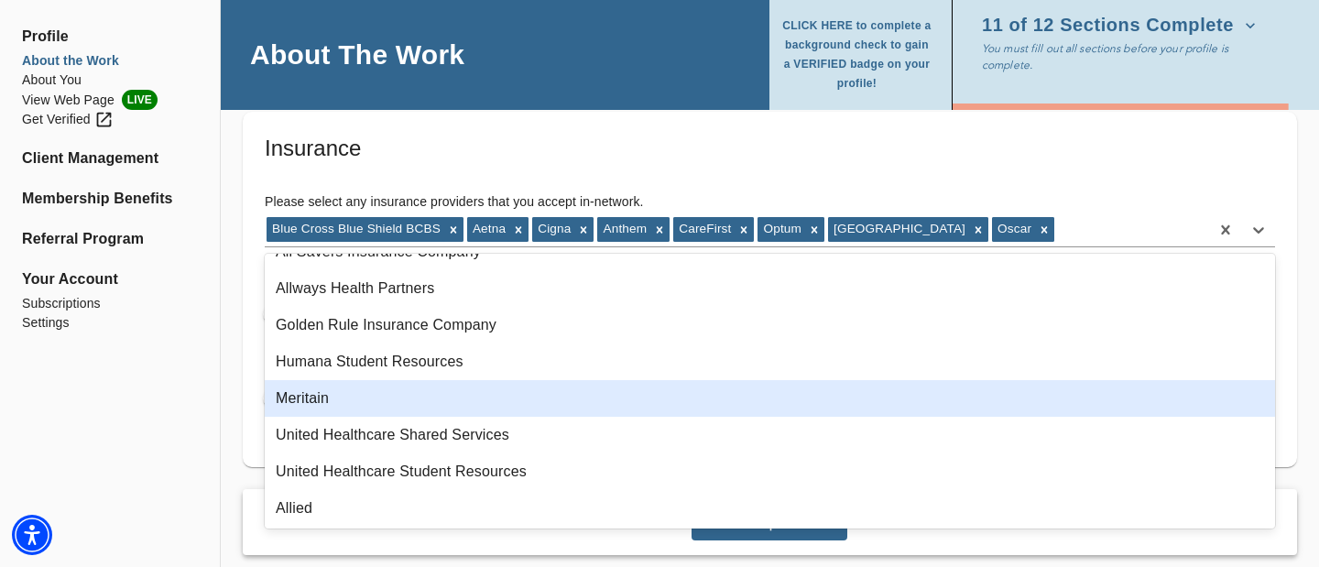
scroll to position [1345, 0]
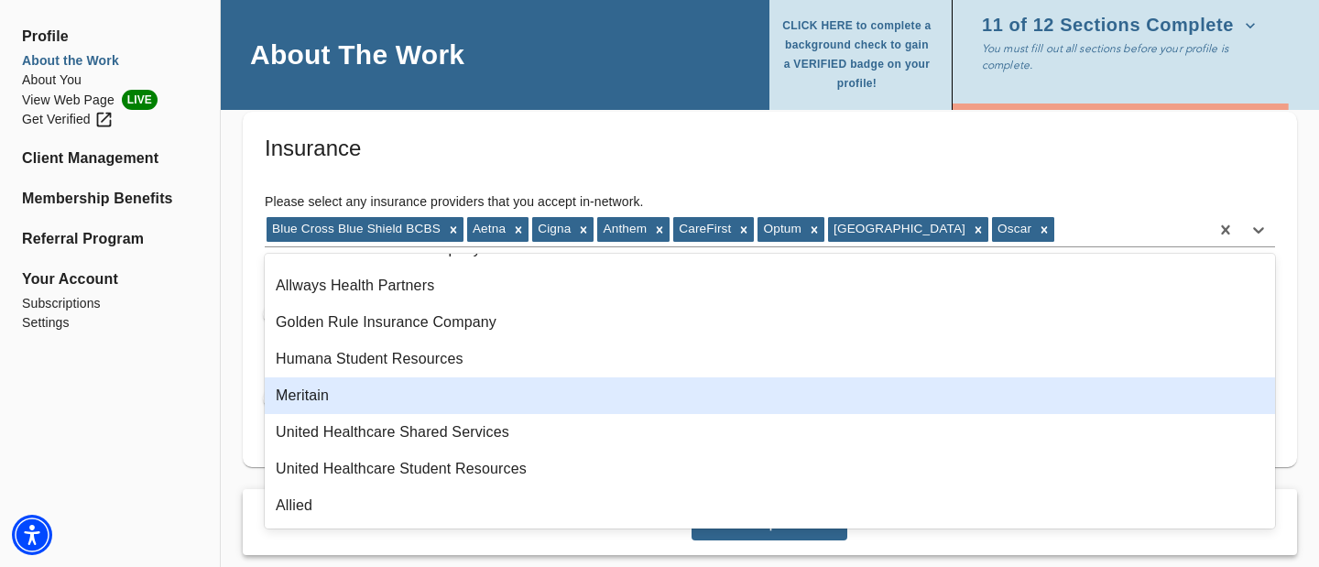
click at [309, 405] on div "Meritain" at bounding box center [770, 395] width 1010 height 37
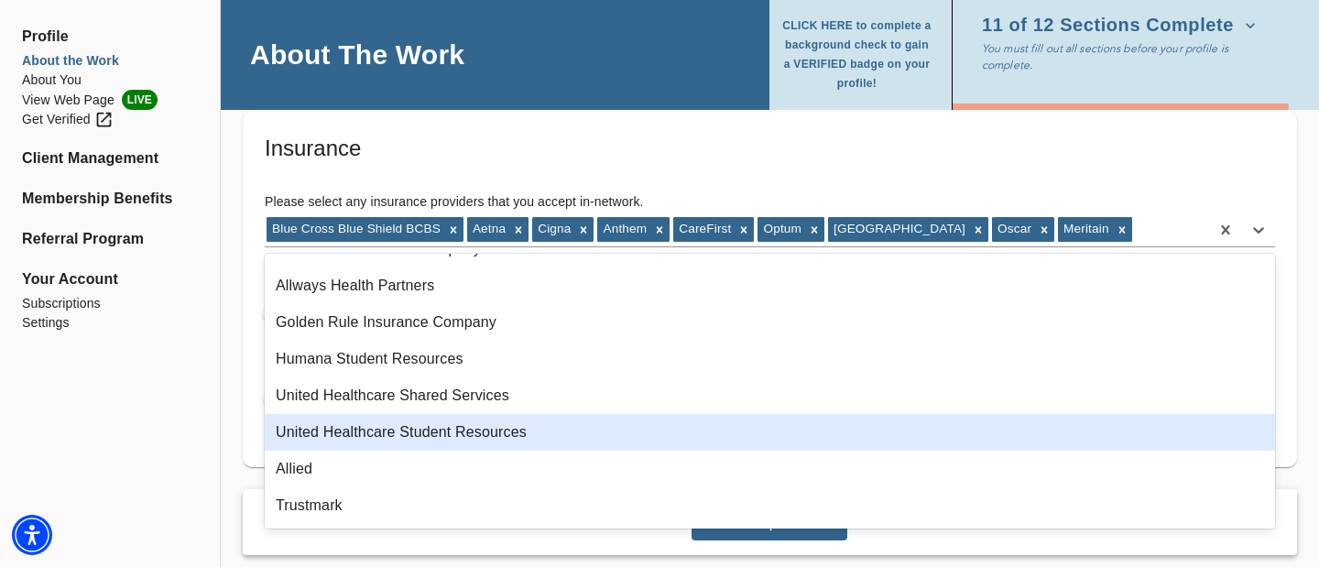
click at [366, 411] on div "United Healthcare Student Resources" at bounding box center [770, 432] width 1010 height 37
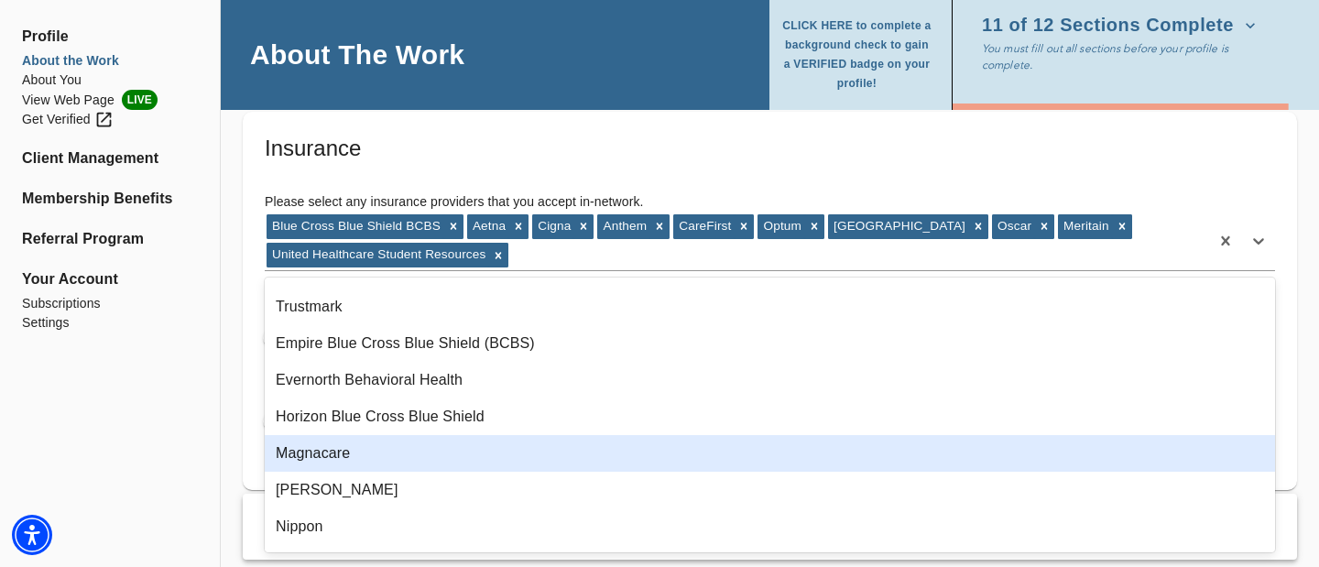
scroll to position [1538, 0]
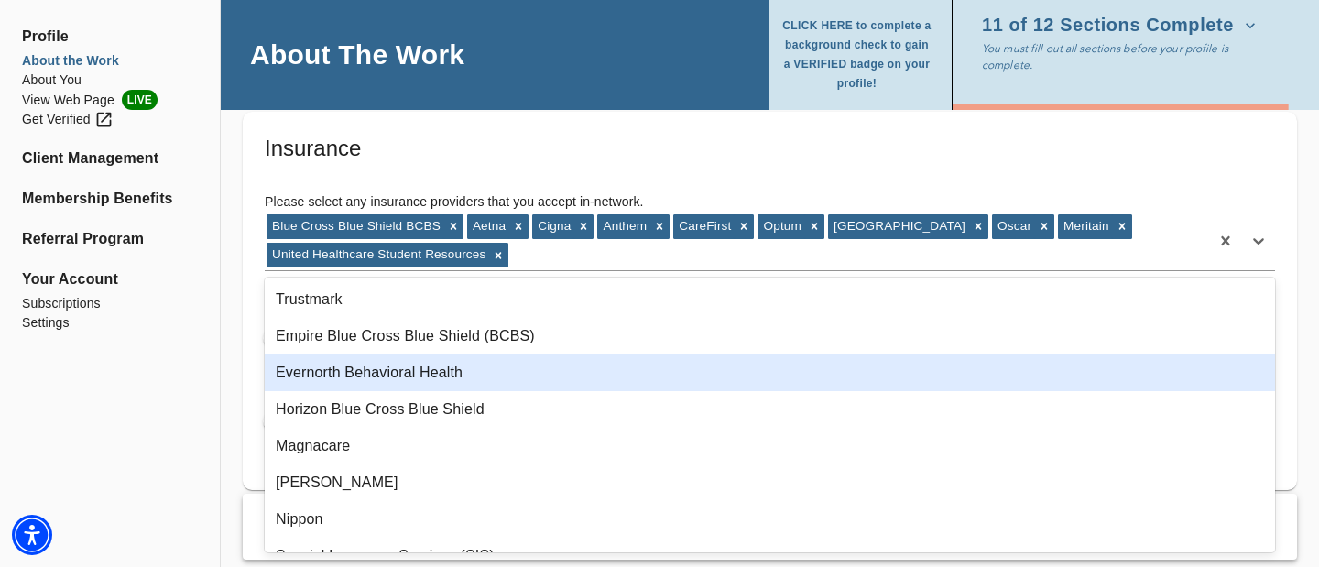
click at [348, 376] on div "Evernorth Behavioral Health" at bounding box center [770, 372] width 1010 height 37
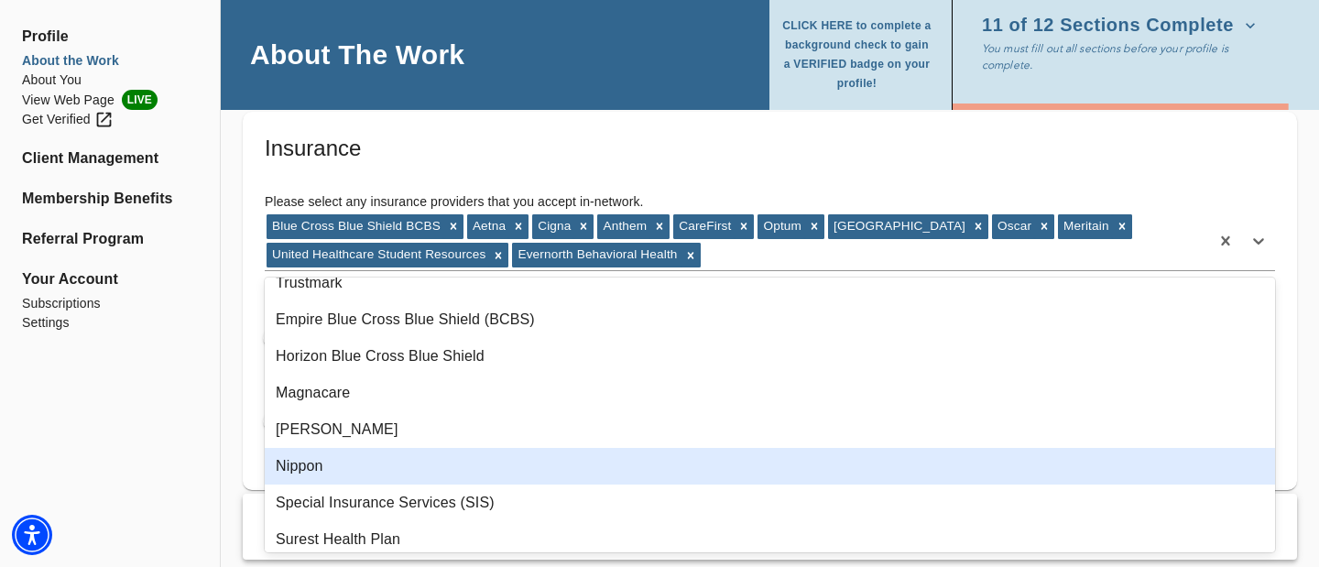
scroll to position [1556, 0]
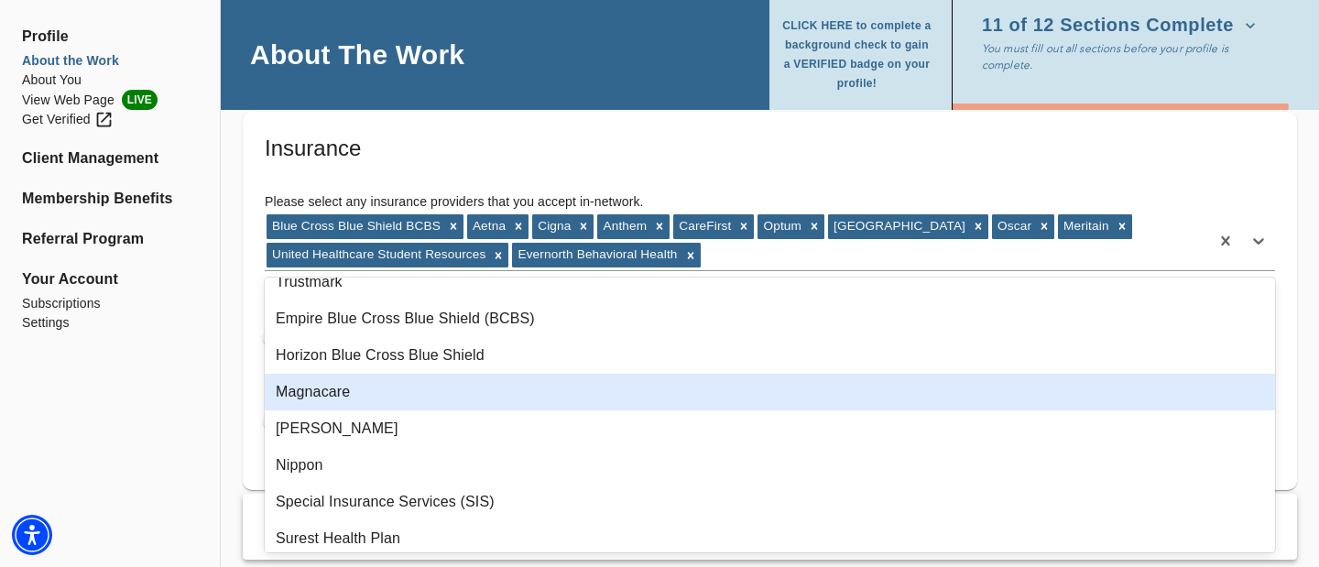
click at [332, 401] on div "Magnacare" at bounding box center [770, 392] width 1010 height 37
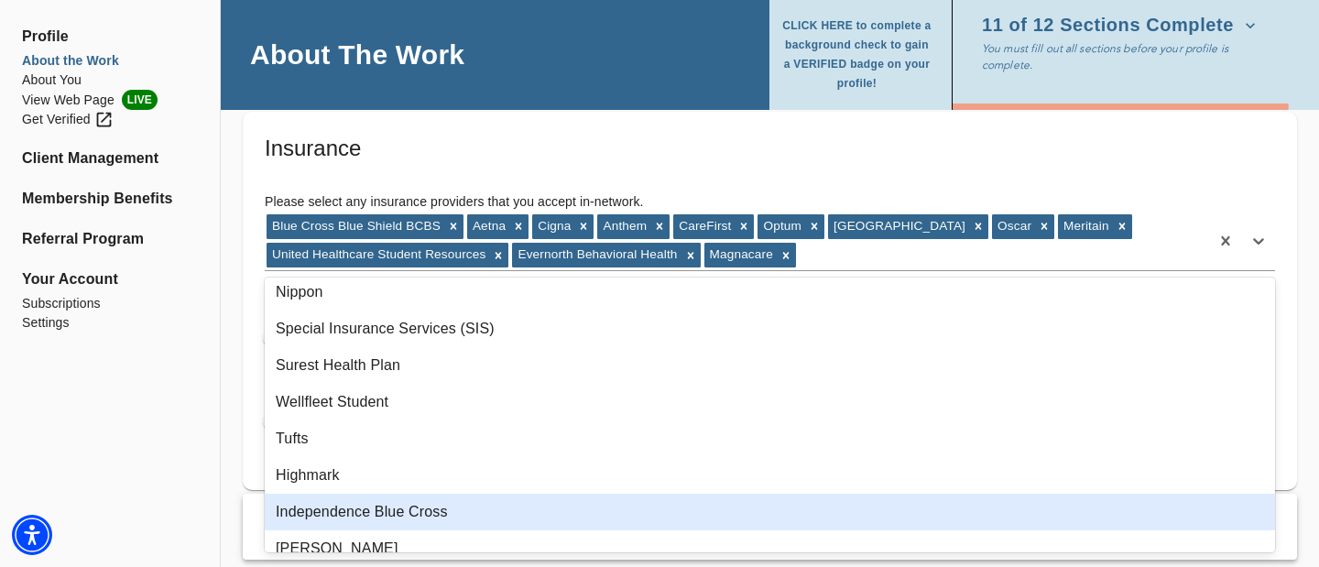
scroll to position [1710, 0]
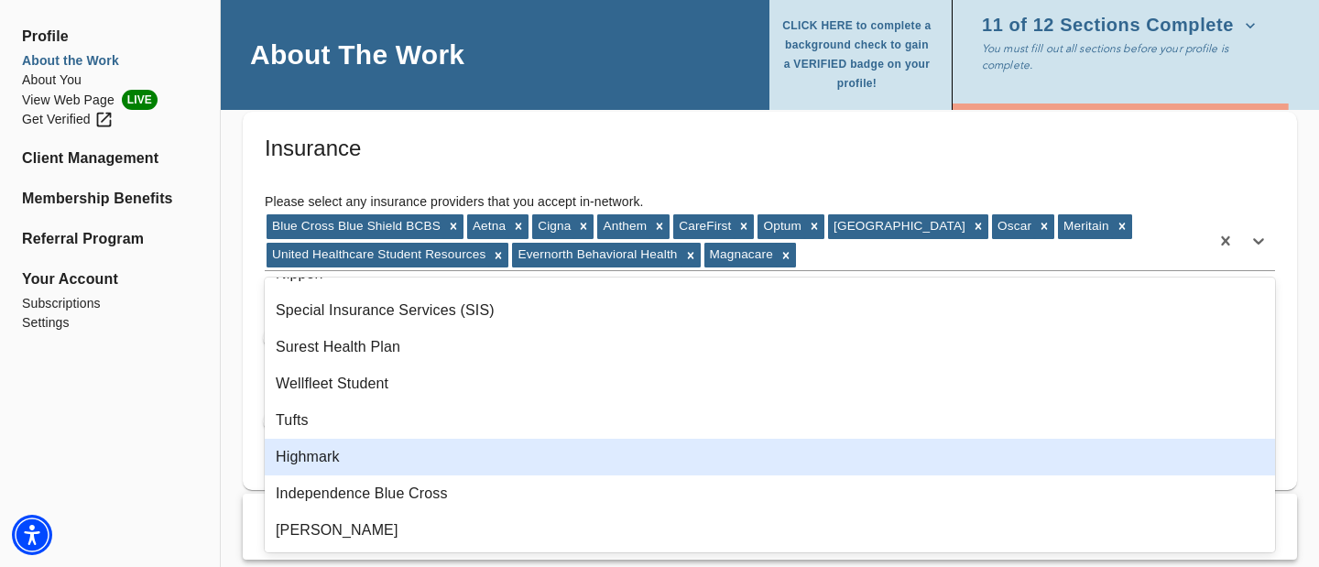
click at [317, 411] on div "Highmark" at bounding box center [770, 457] width 1010 height 37
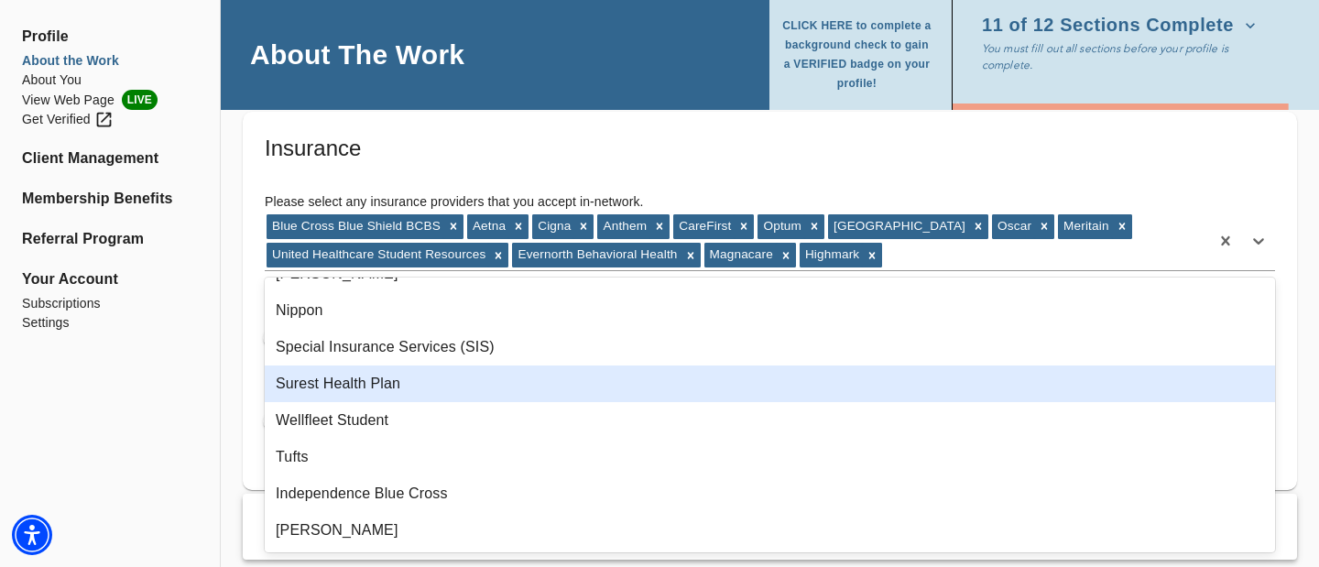
click at [334, 385] on div "Surest Health Plan" at bounding box center [770, 383] width 1010 height 37
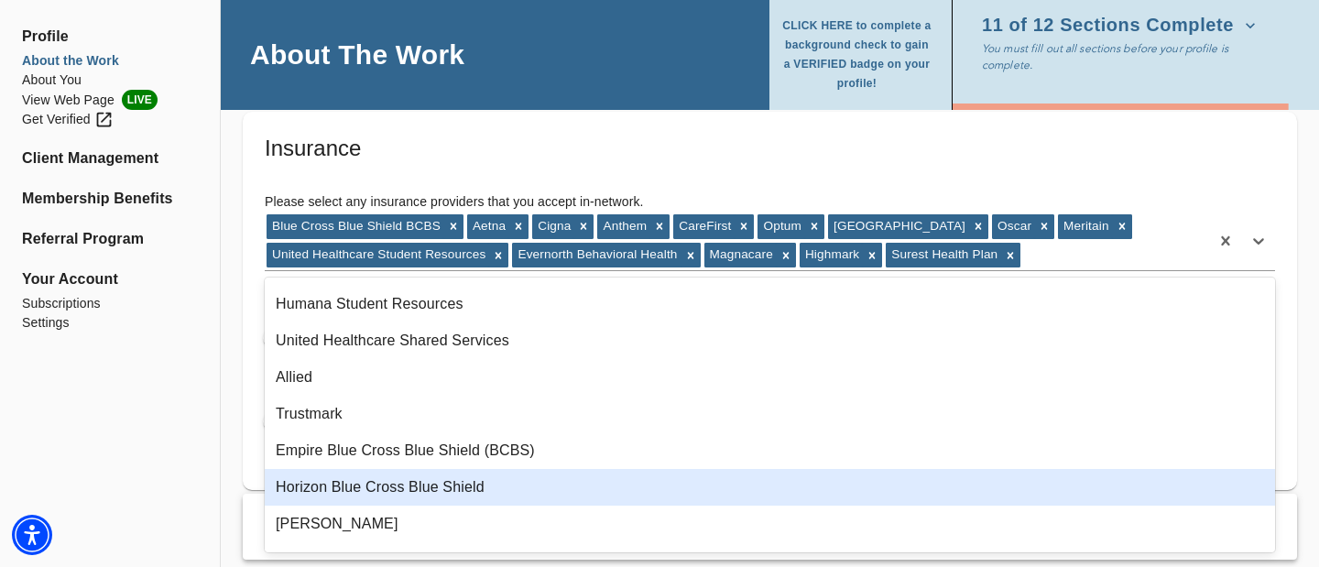
scroll to position [1391, 0]
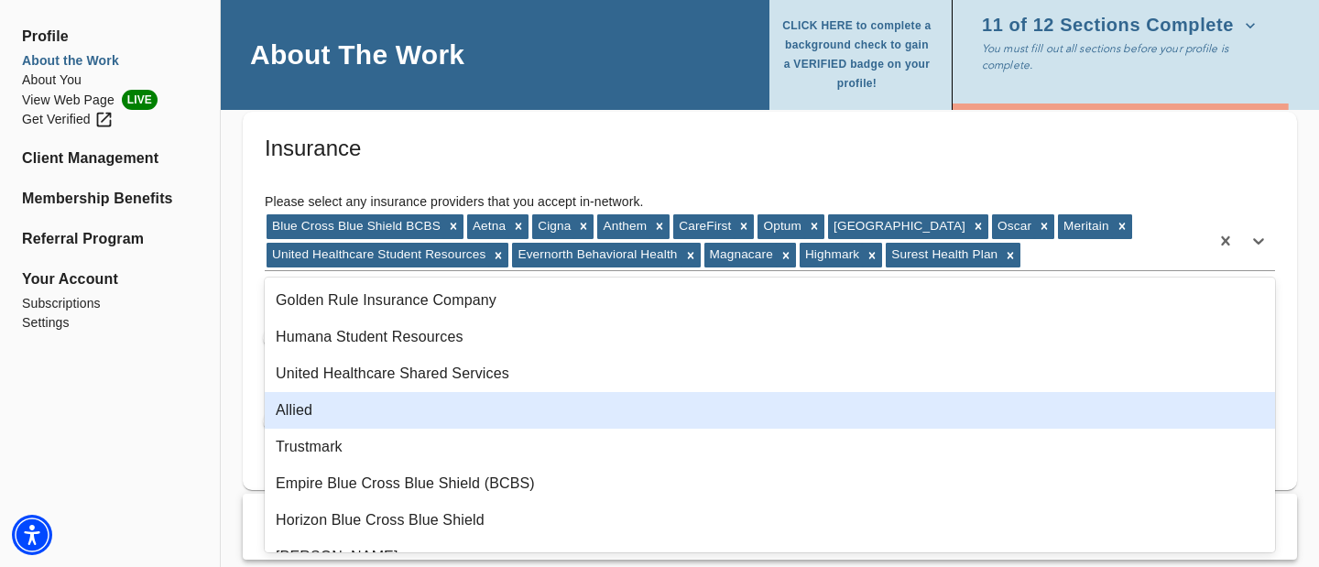
click at [316, 411] on div "Allied" at bounding box center [770, 410] width 1010 height 37
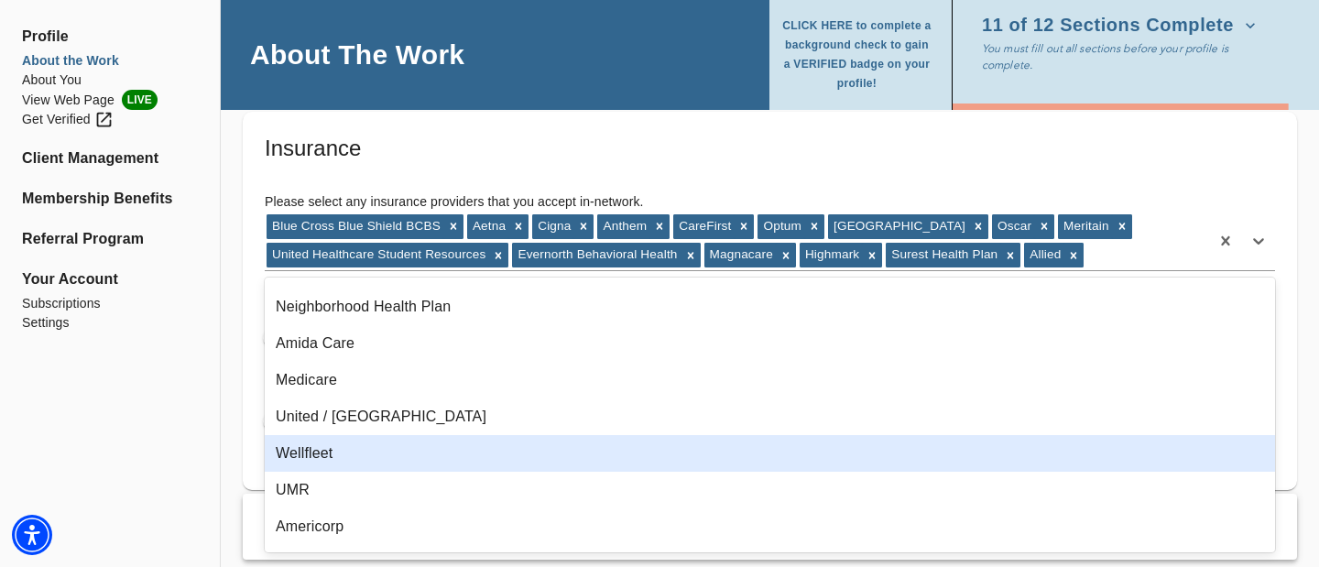
scroll to position [869, 0]
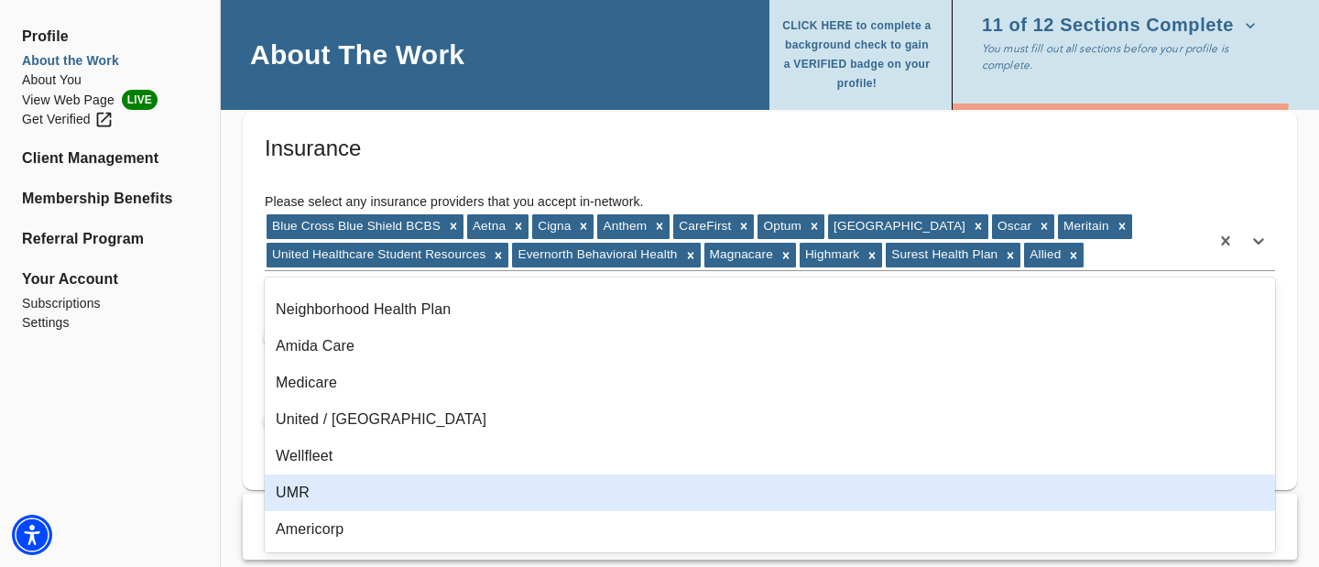
click at [312, 411] on div "UMR" at bounding box center [770, 492] width 1010 height 37
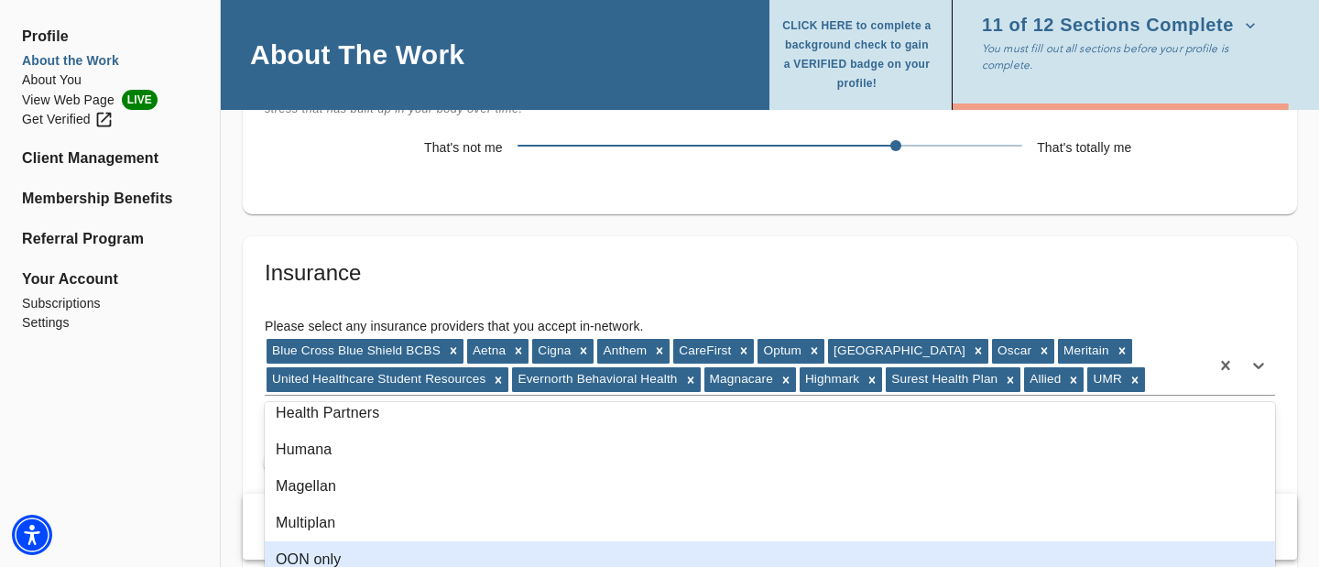
scroll to position [0, 0]
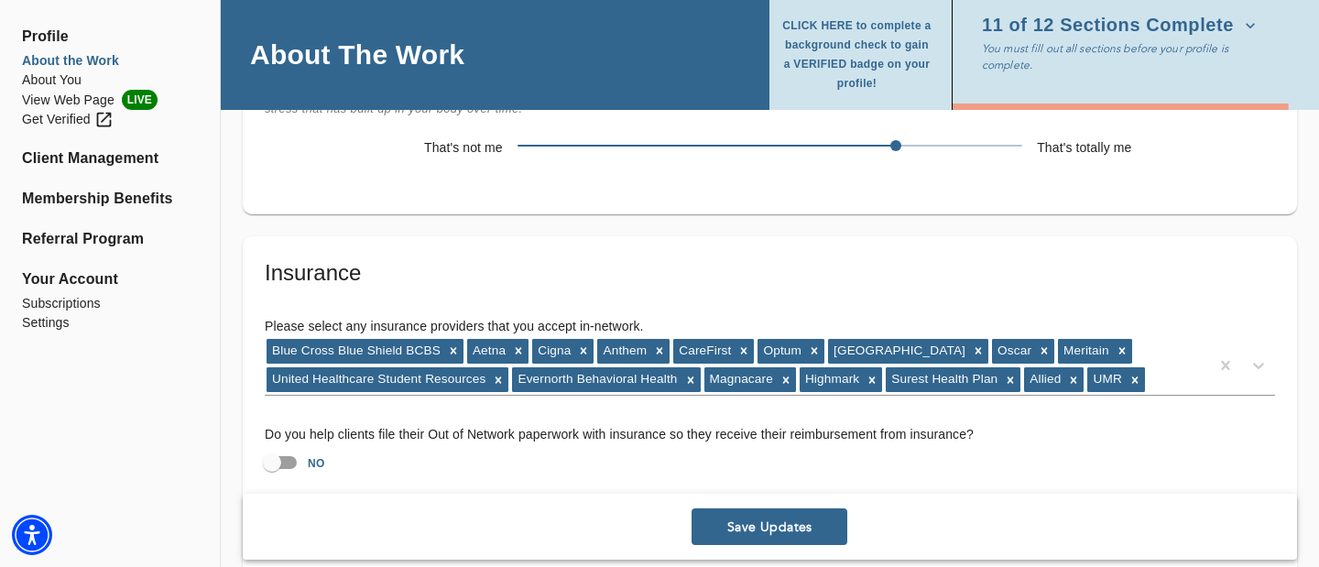
click at [245, 411] on div "Save Updates" at bounding box center [770, 527] width 1054 height 66
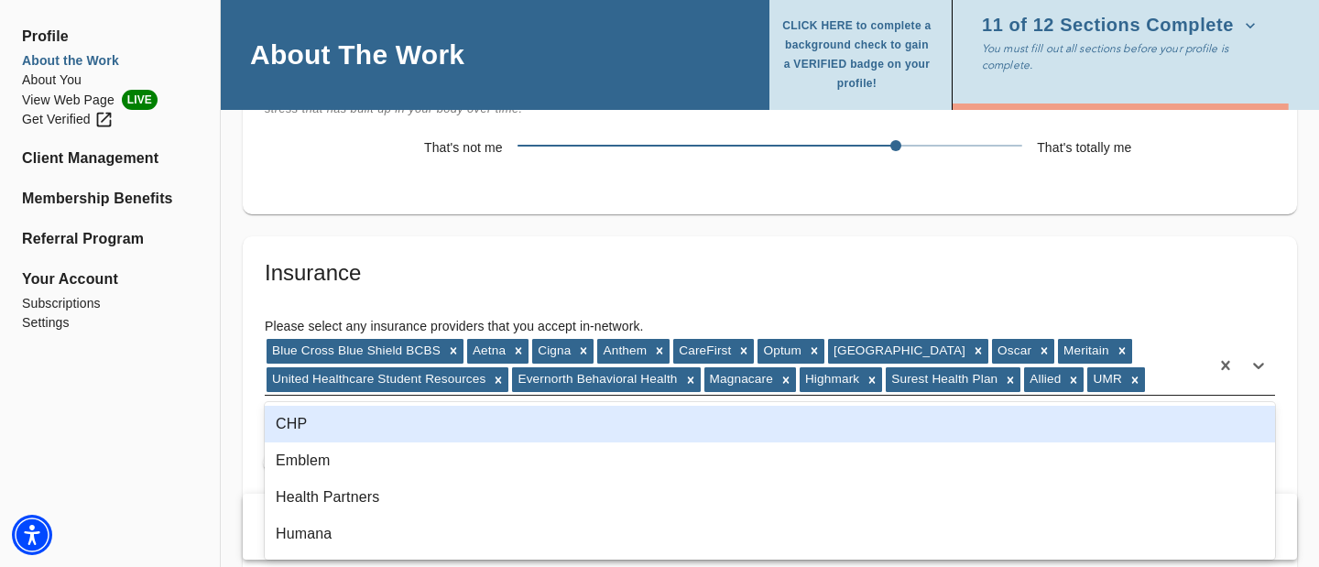
click at [1172, 383] on div "Blue Cross Blue Shield BCBS Aetna Cigna Anthem CareFirst Optum Oxford Oscar Mer…" at bounding box center [737, 365] width 944 height 57
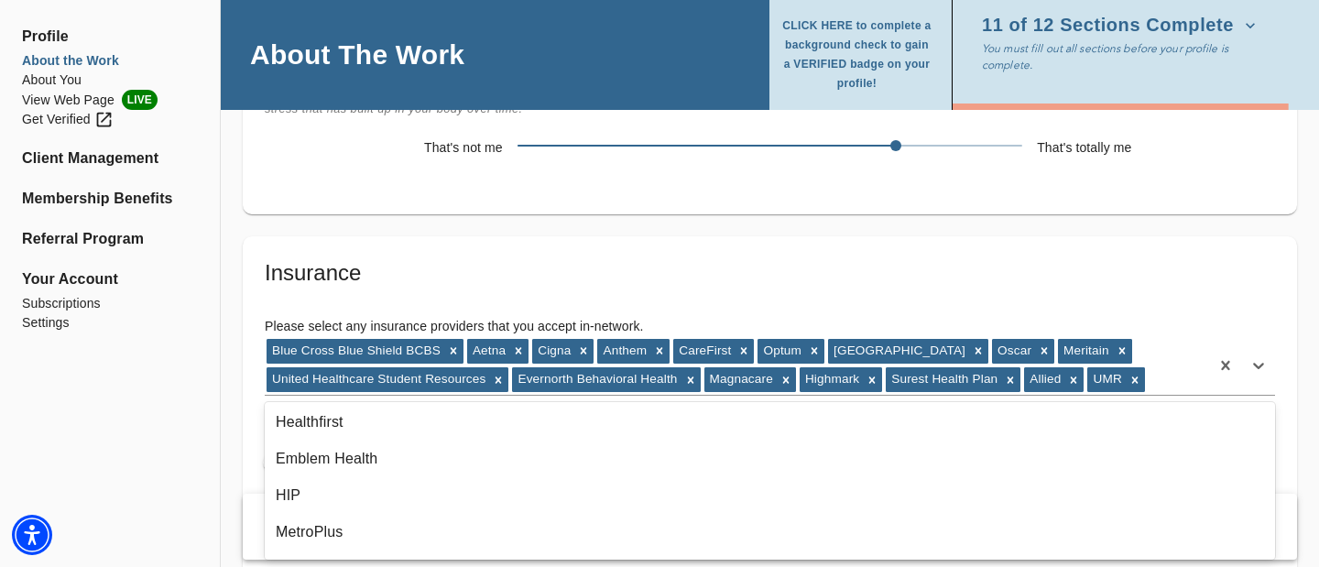
scroll to position [617, 0]
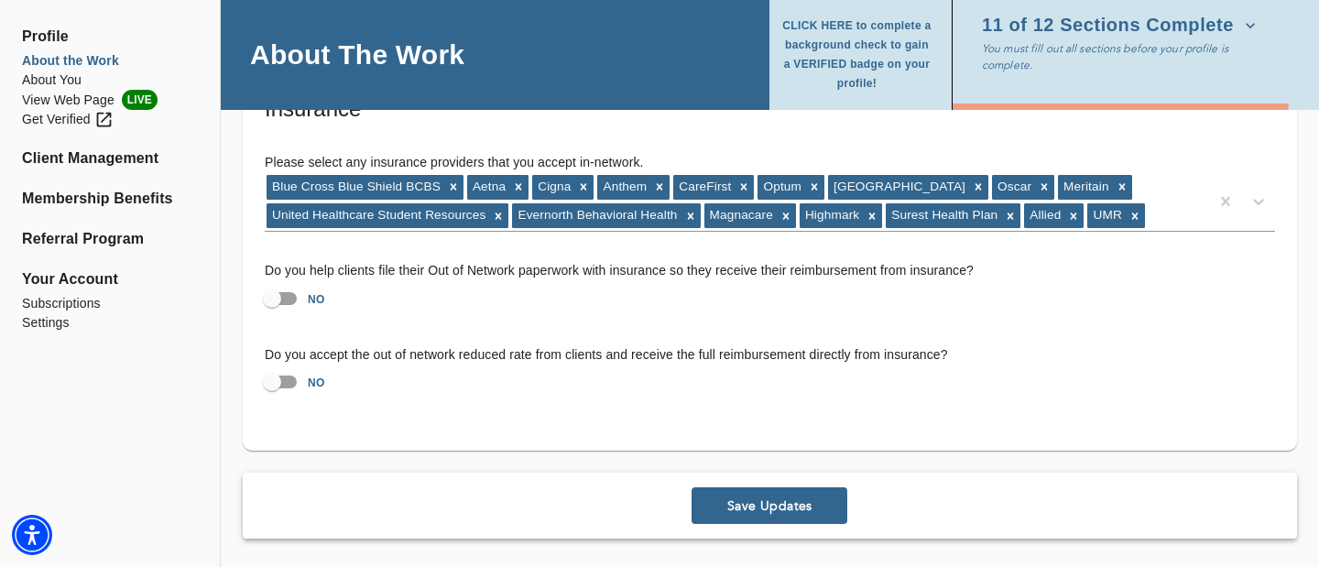
scroll to position [3627, 0]
click at [768, 411] on span "Save Updates" at bounding box center [769, 505] width 141 height 17
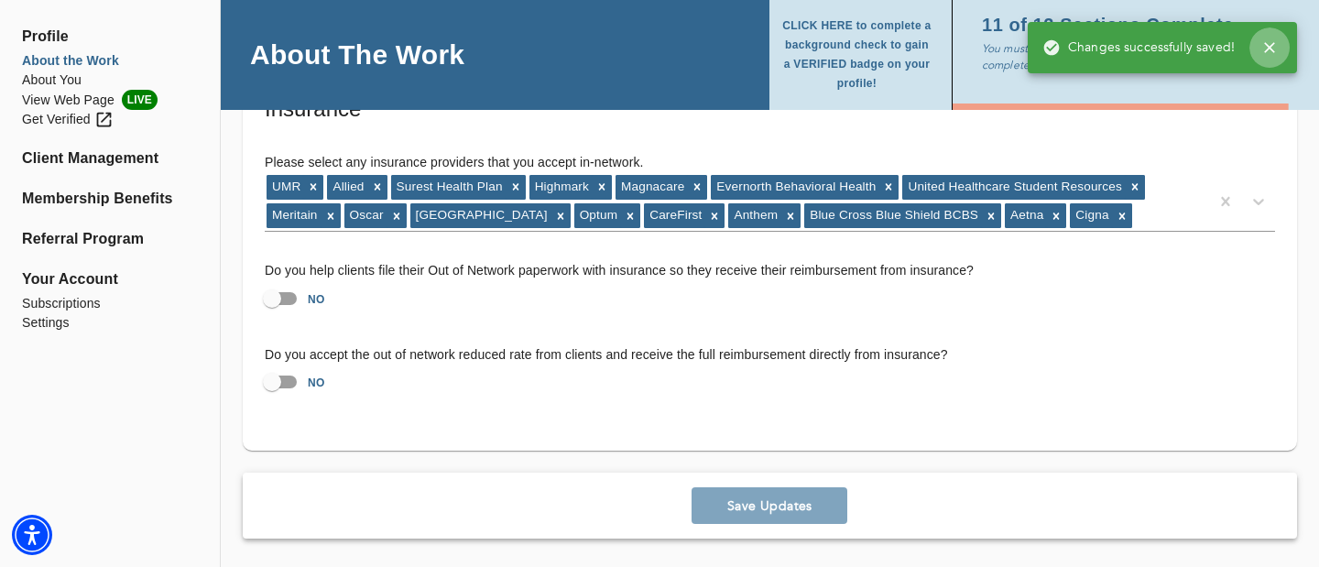
click at [1263, 52] on icon "button" at bounding box center [1269, 47] width 18 height 18
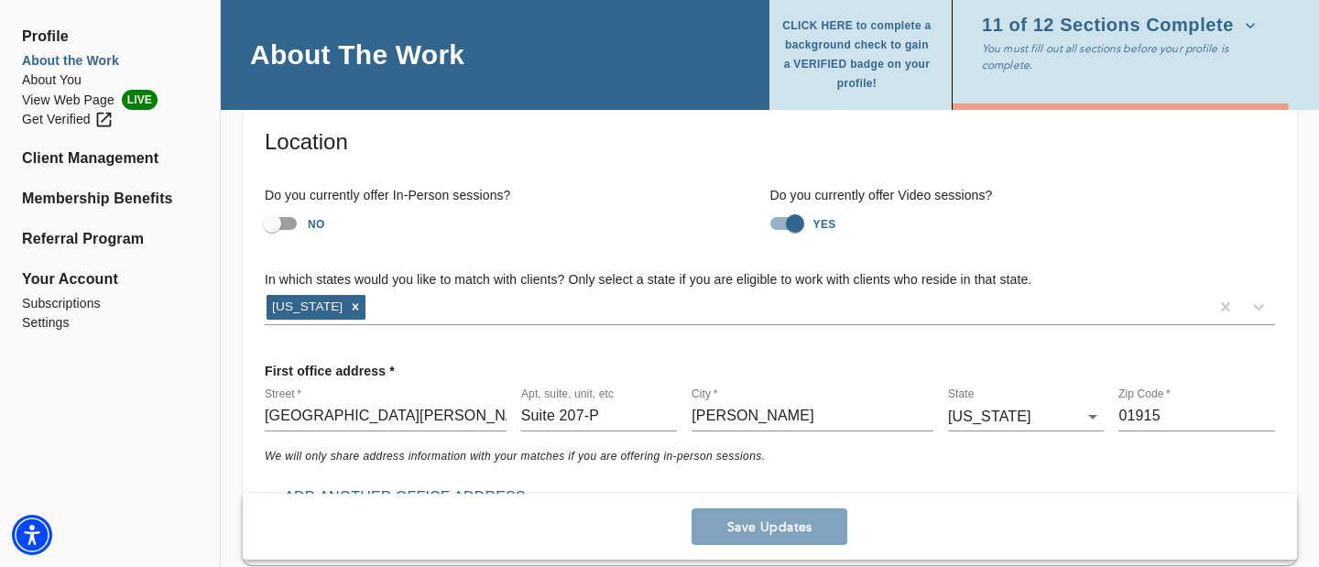
scroll to position [0, 0]
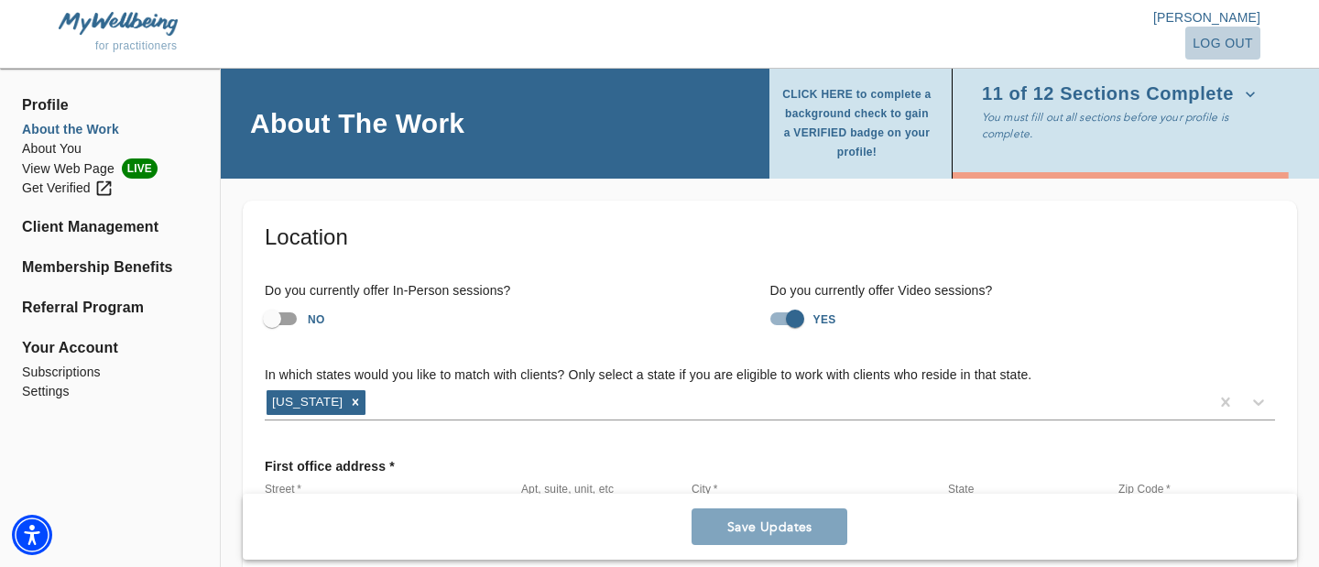
click at [1230, 43] on span "log out" at bounding box center [1222, 43] width 60 height 23
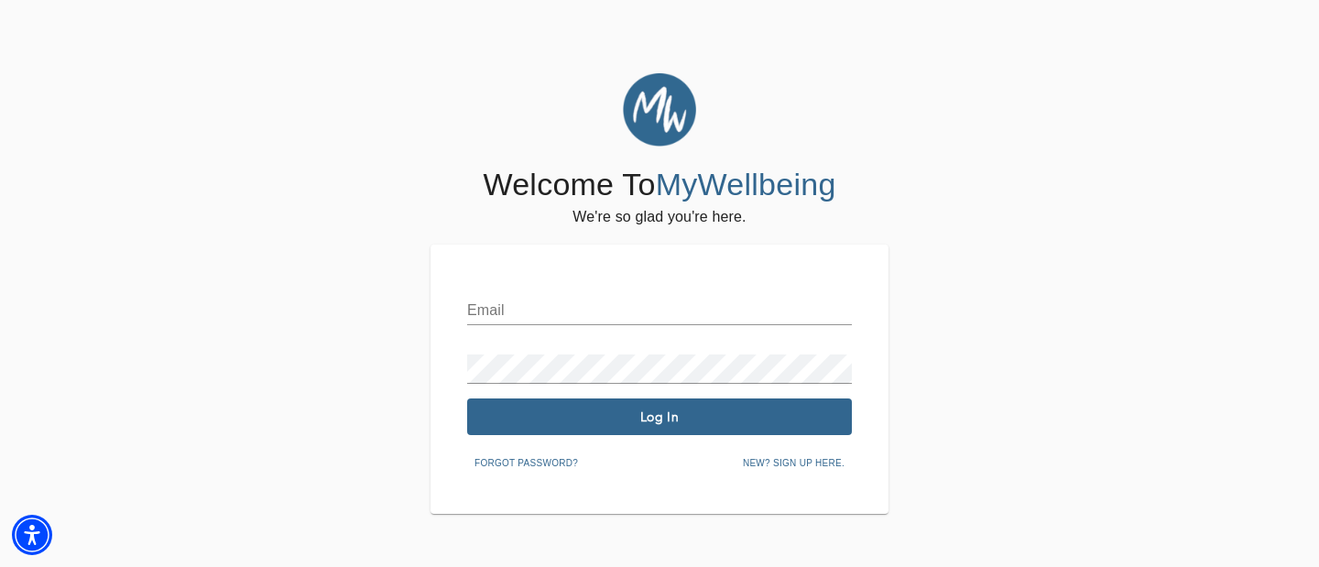
click at [505, 320] on input "text" at bounding box center [659, 310] width 385 height 29
type input "[EMAIL_ADDRESS][DOMAIN_NAME]"
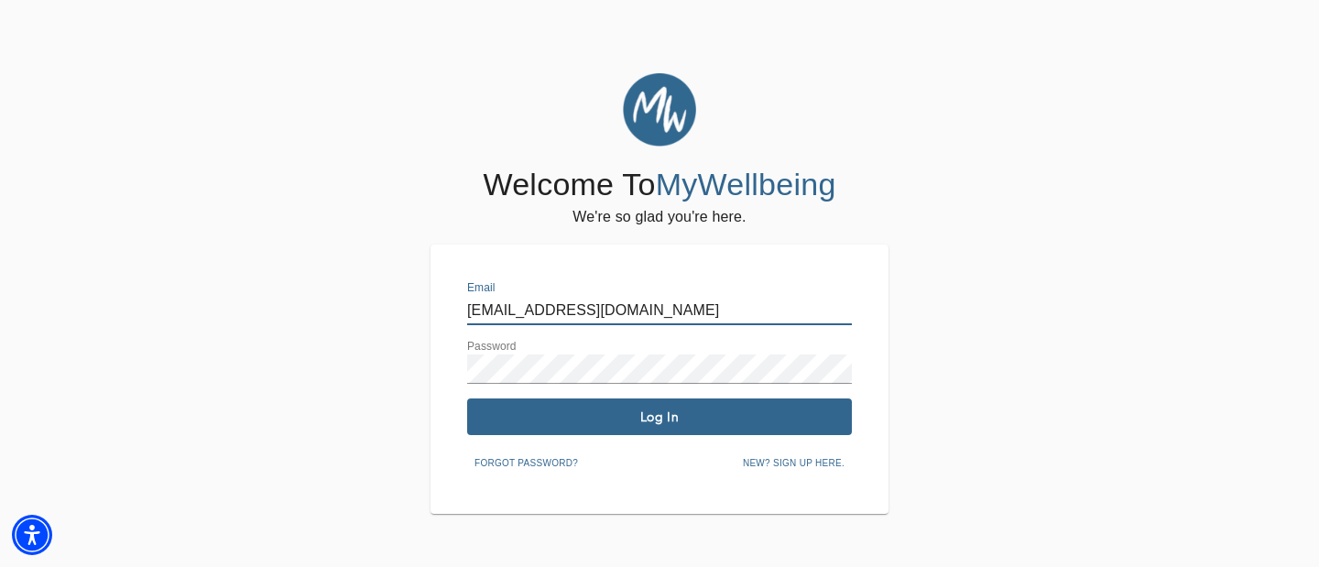
click at [626, 411] on button "Log In" at bounding box center [659, 416] width 385 height 37
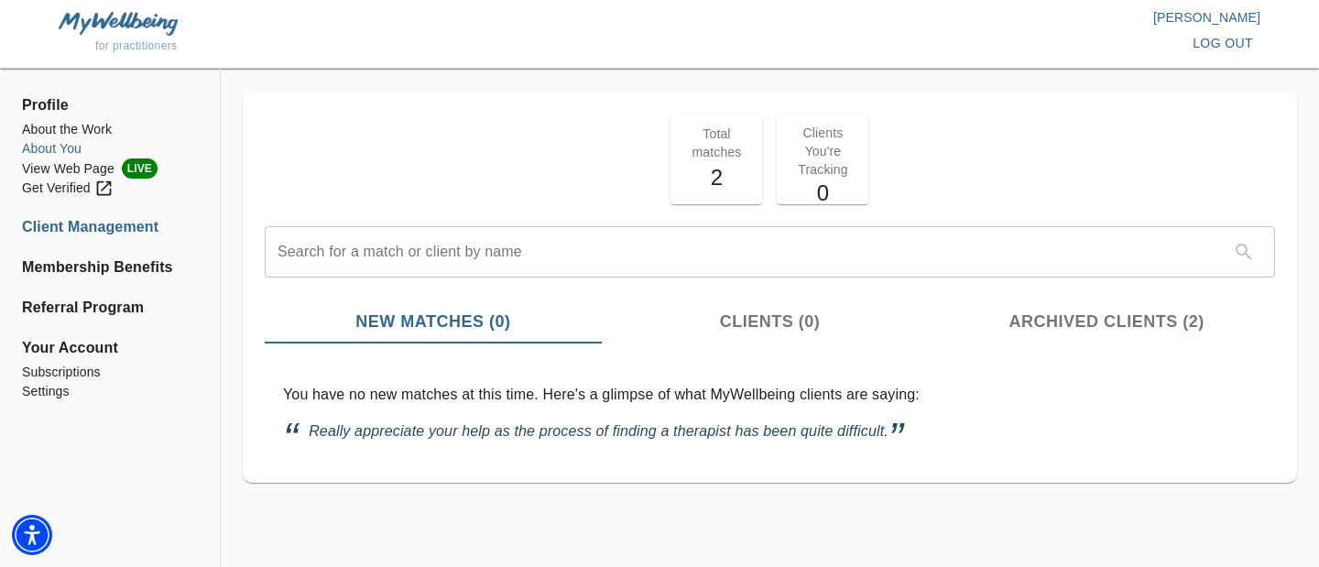
click at [60, 147] on li "About You" at bounding box center [110, 148] width 176 height 19
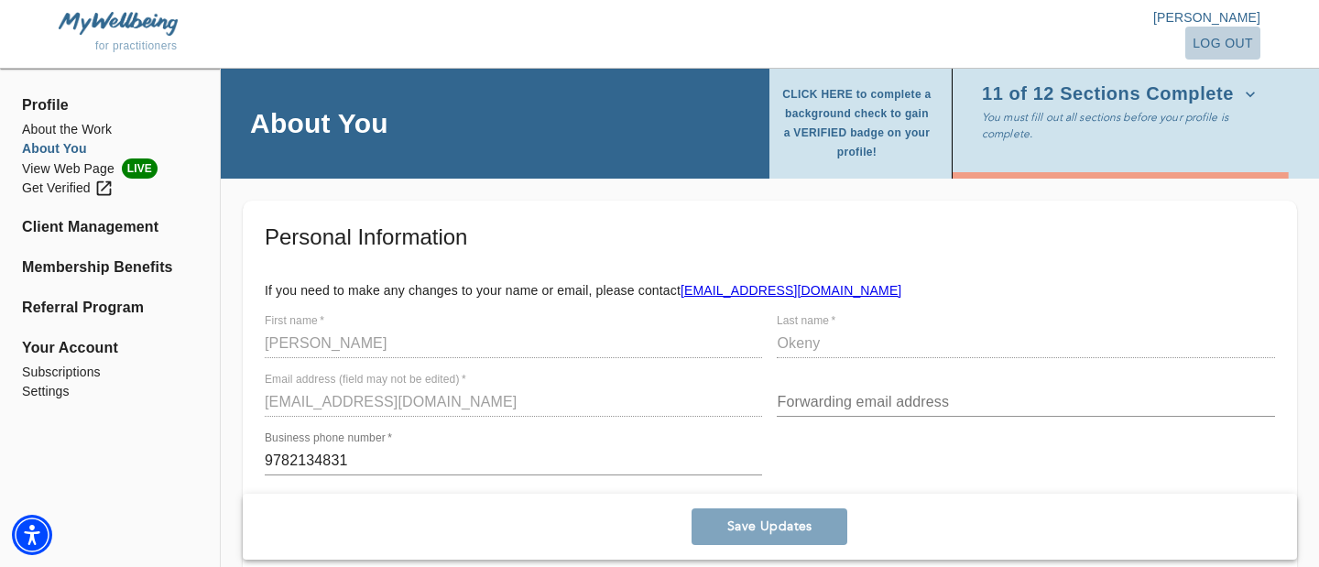
click at [1239, 42] on span "log out" at bounding box center [1222, 43] width 60 height 23
